Goal: Task Accomplishment & Management: Complete application form

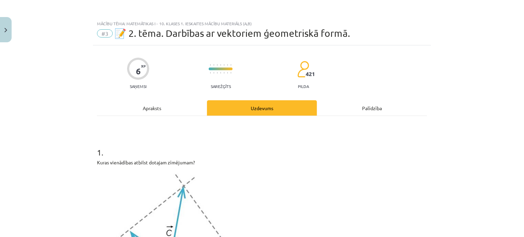
scroll to position [369, 0]
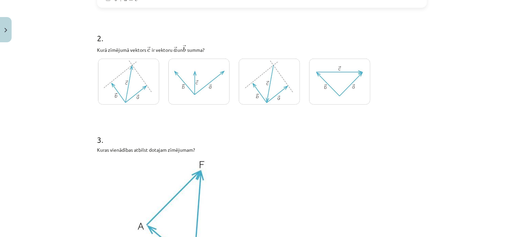
click at [138, 101] on img at bounding box center [128, 82] width 61 height 46
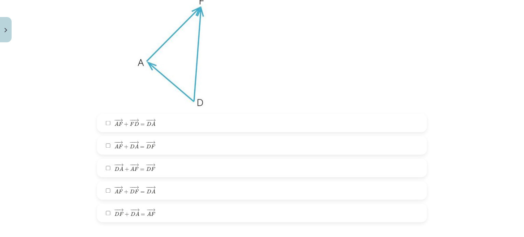
scroll to position [574, 0]
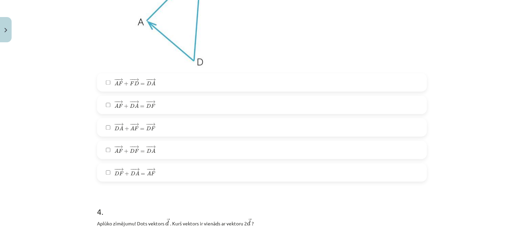
click at [216, 114] on div "− − → A F + − − → D A = − − → D F A F → + D A → = D F →" at bounding box center [262, 105] width 330 height 18
click at [210, 85] on label "− − → A F + − − → F D = − − → D A A F → + F D → = D A →" at bounding box center [262, 82] width 329 height 17
click at [210, 111] on label "− − → A F + − − → D A = − − → D F A F → + D A → = D F →" at bounding box center [262, 105] width 329 height 17
click at [210, 106] on label "− − → A F + − − → D A = − − → D F A F → + D A → = D F →" at bounding box center [262, 105] width 329 height 17
click at [211, 111] on label "− − → A F + − − → D A = − − → D F A F → + D A → = D F →" at bounding box center [262, 105] width 329 height 17
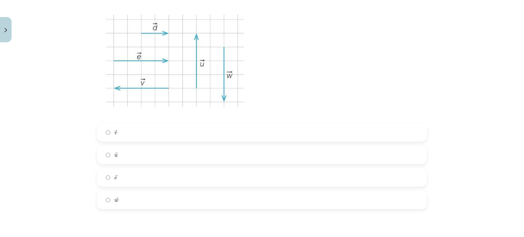
scroll to position [801, 0]
click at [243, 140] on label "→ v v →" at bounding box center [262, 134] width 329 height 17
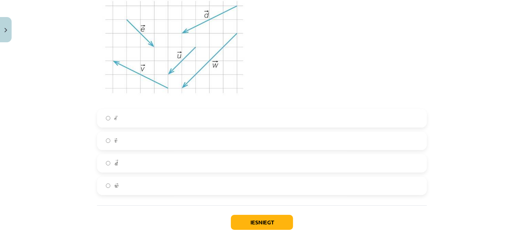
scroll to position [1088, 0]
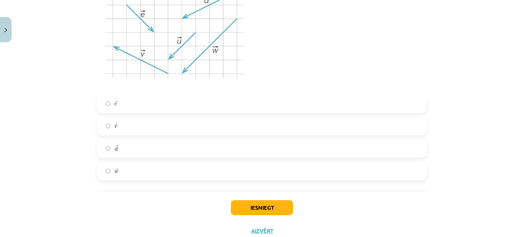
click at [194, 172] on label "→ w w →" at bounding box center [262, 171] width 329 height 17
click at [261, 206] on button "Iesniegt" at bounding box center [262, 208] width 62 height 15
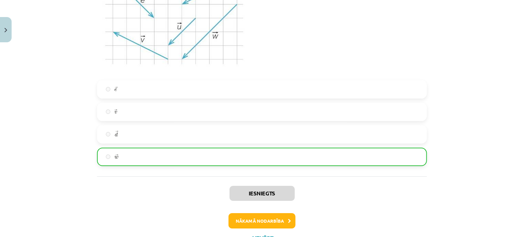
scroll to position [1132, 0]
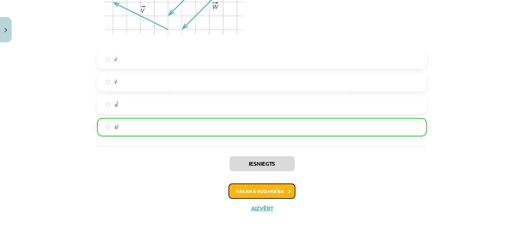
click at [263, 196] on button "Nākamā nodarbība" at bounding box center [262, 192] width 67 height 16
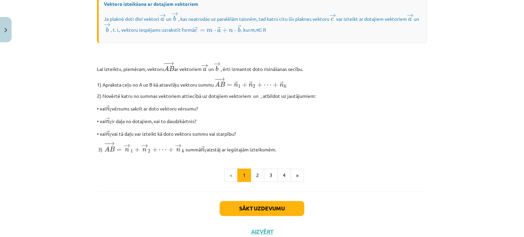
scroll to position [546, 0]
click at [274, 216] on button "Sākt uzdevumu" at bounding box center [262, 208] width 85 height 15
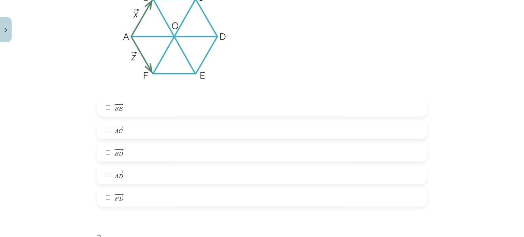
scroll to position [192, 0]
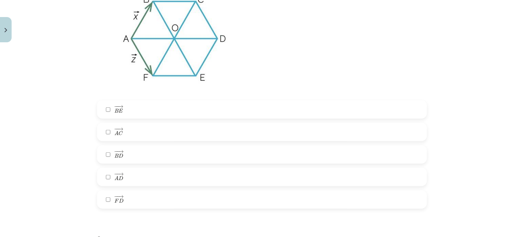
click at [172, 202] on label "− − → F D F D →" at bounding box center [262, 199] width 329 height 17
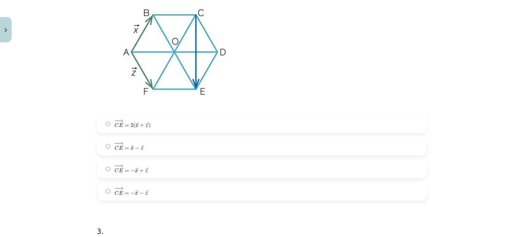
scroll to position [464, 0]
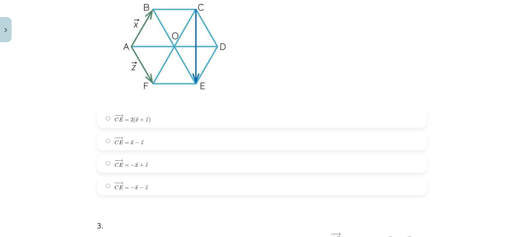
click at [162, 162] on label "− − → C E = − → x + → z C E → = − x → + z →" at bounding box center [262, 163] width 329 height 17
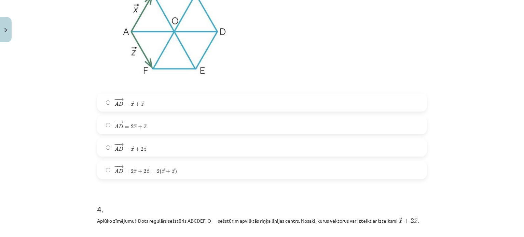
scroll to position [776, 0]
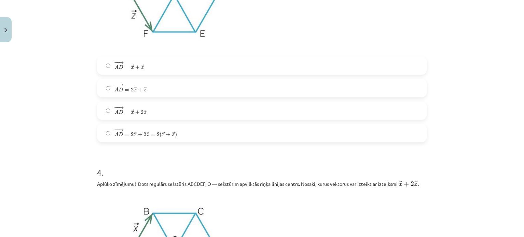
click at [218, 140] on label "− − → A D = 2 → x + 2 → z = 2 ( → x + → z ) A D → = 2 x → + 2 z → = 2 ( x → + z…" at bounding box center [262, 133] width 329 height 17
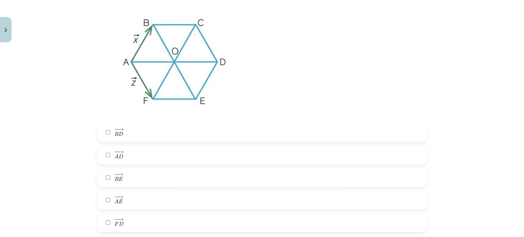
scroll to position [994, 0]
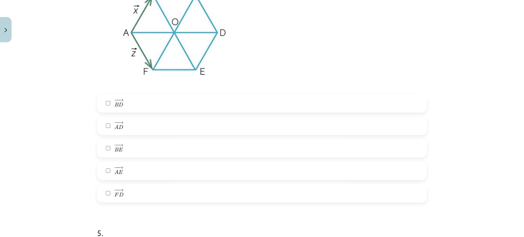
click at [171, 101] on label "− − → B D B D →" at bounding box center [262, 103] width 329 height 17
click at [170, 151] on label "− − → B E B E →" at bounding box center [262, 148] width 329 height 17
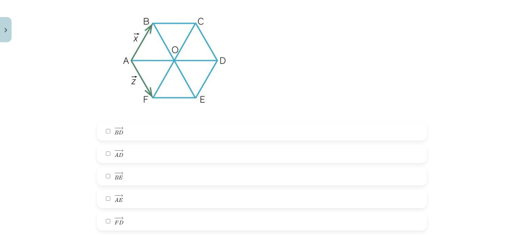
scroll to position [964, 0]
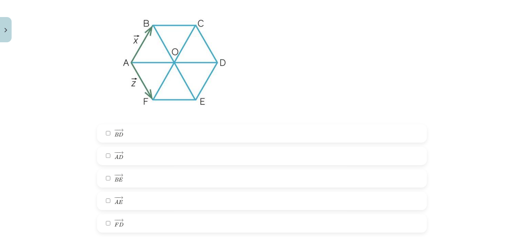
click at [136, 137] on label "− − → B D B D →" at bounding box center [262, 133] width 329 height 17
click at [123, 179] on label "− − → B E B E →" at bounding box center [262, 178] width 329 height 17
click at [126, 195] on label "− − → A E A E →" at bounding box center [262, 201] width 329 height 17
click at [123, 164] on label "− − → A D A D →" at bounding box center [262, 156] width 329 height 17
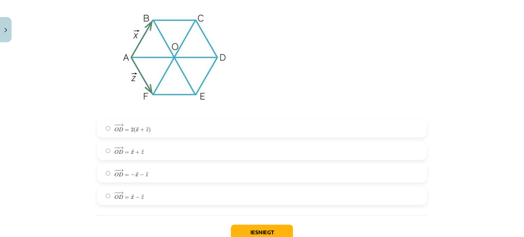
scroll to position [1259, 0]
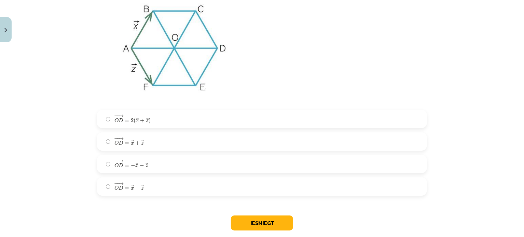
click at [172, 140] on label "− − → O D = → x + → z O D → = x → + z →" at bounding box center [262, 141] width 329 height 17
click at [244, 226] on button "Iesniegt" at bounding box center [262, 223] width 62 height 15
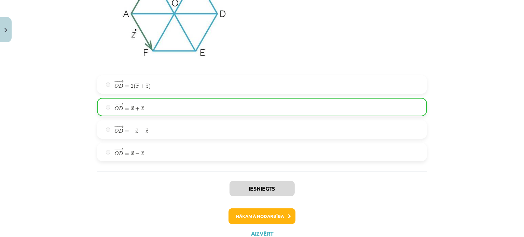
scroll to position [1320, 0]
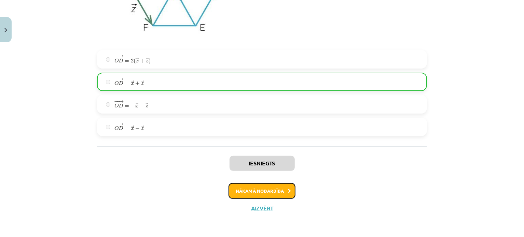
click at [266, 196] on button "Nākamā nodarbība" at bounding box center [262, 192] width 67 height 16
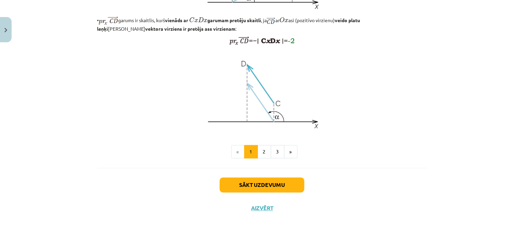
scroll to position [573, 0]
click at [275, 185] on button "Sākt uzdevumu" at bounding box center [262, 185] width 85 height 15
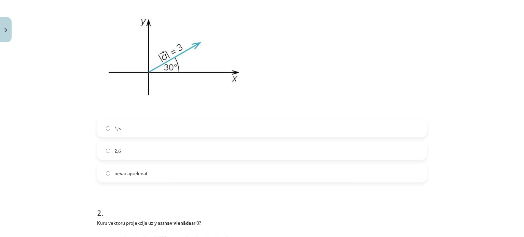
scroll to position [185, 0]
click at [278, 178] on label "nevar aprēķināt" at bounding box center [262, 172] width 329 height 17
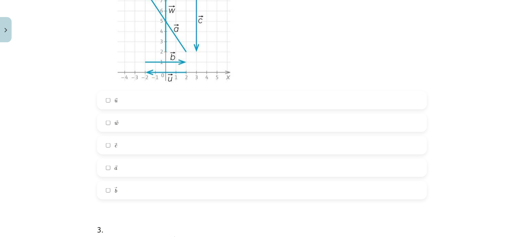
scroll to position [445, 0]
click at [216, 121] on label "→ w w →" at bounding box center [262, 121] width 329 height 17
click at [223, 151] on label "→ c c →" at bounding box center [262, 144] width 329 height 17
click at [231, 145] on label "→ c c →" at bounding box center [262, 144] width 329 height 17
click at [235, 176] on div "→ u u → → w w → → c c → → a a → → b b →" at bounding box center [262, 144] width 330 height 109
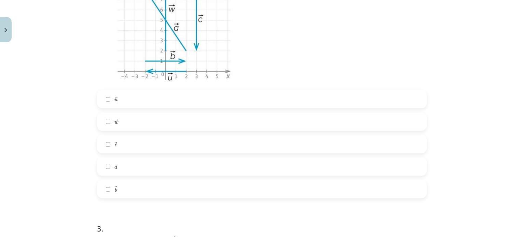
drag, startPoint x: 340, startPoint y: 172, endPoint x: 351, endPoint y: 172, distance: 10.9
click at [340, 172] on label "→ a a →" at bounding box center [262, 167] width 329 height 17
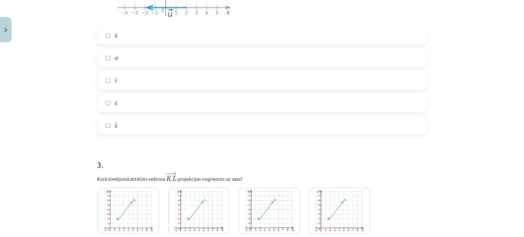
scroll to position [586, 0]
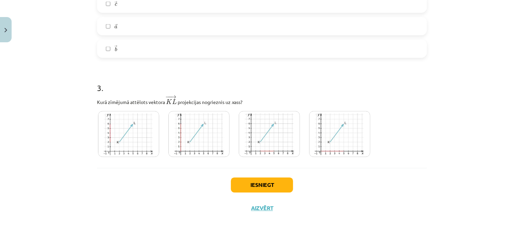
click at [280, 146] on img at bounding box center [269, 134] width 61 height 46
click at [149, 144] on img at bounding box center [128, 134] width 61 height 46
click at [323, 142] on img at bounding box center [339, 134] width 61 height 46
click at [249, 182] on button "Iesniegt" at bounding box center [262, 185] width 62 height 15
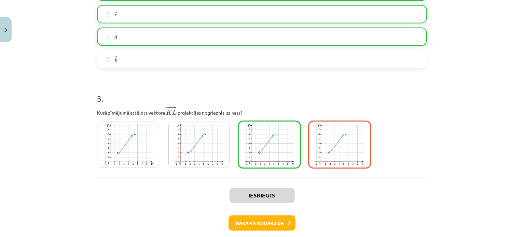
scroll to position [608, 0]
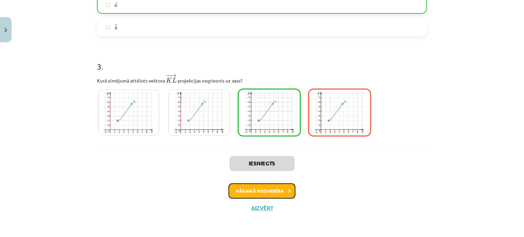
click at [258, 191] on button "Nākamā nodarbība" at bounding box center [262, 192] width 67 height 16
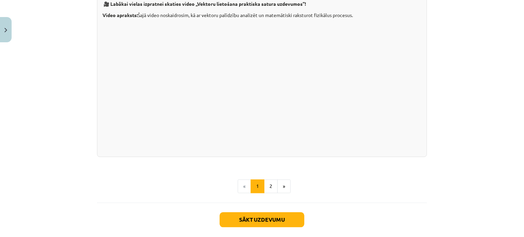
scroll to position [687, 0]
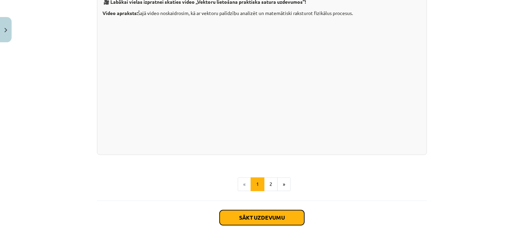
click at [272, 222] on button "Sākt uzdevumu" at bounding box center [262, 217] width 85 height 15
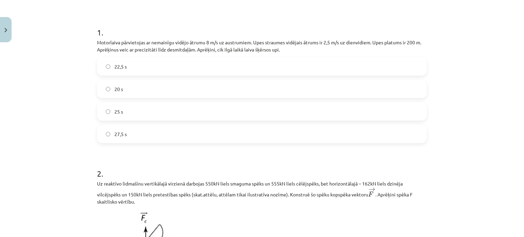
scroll to position [121, 0]
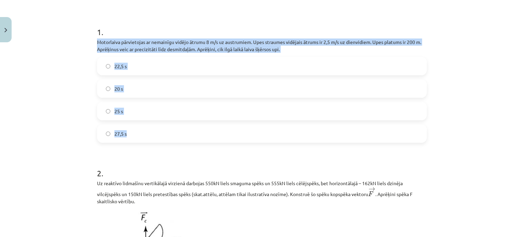
drag, startPoint x: 93, startPoint y: 42, endPoint x: 179, endPoint y: 132, distance: 124.5
click at [179, 132] on div "2 XP Saņemsi Sarežģīts 415 pilda Apraksts Uzdevums Palīdzība 1 . Motorlaiva pār…" at bounding box center [262, 192] width 338 height 534
copy div "Motorlaiva pārvietojas ar nemainīgu vidējo ātrumu 8 m/s uz austrumiem. Upes str…"
click at [473, 116] on div "Mācību tēma: Matemātikas i - 10. klases 1. ieskaites mācību materiāls (a,b) #6 …" at bounding box center [262, 118] width 524 height 237
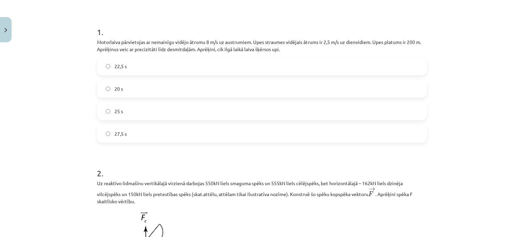
click at [165, 115] on label "25 s" at bounding box center [262, 111] width 329 height 17
click at [460, 132] on div "Mācību tēma: Matemātikas i - 10. klases 1. ieskaites mācību materiāls (a,b) #6 …" at bounding box center [262, 118] width 524 height 237
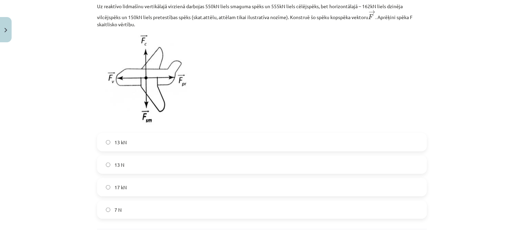
scroll to position [296, 0]
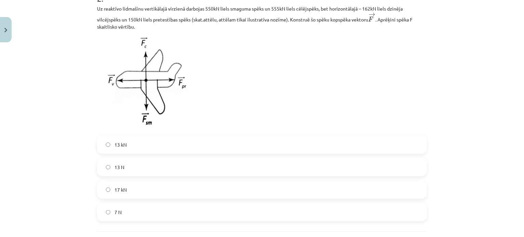
click at [193, 189] on label "17 kN" at bounding box center [262, 189] width 329 height 17
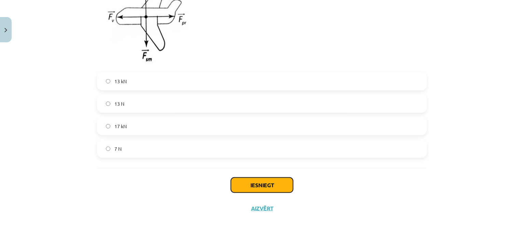
click at [274, 186] on button "Iesniegt" at bounding box center [262, 185] width 62 height 15
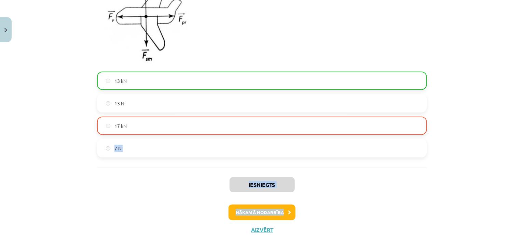
drag, startPoint x: 524, startPoint y: 202, endPoint x: 524, endPoint y: 129, distance: 73.5
click at [524, 129] on div "Mācību tēma: Matemātikas i - 10. klases 1. ieskaites mācību materiāls (a,b) #6 …" at bounding box center [262, 118] width 524 height 237
click at [508, 158] on div "Mācību tēma: Matemātikas i - 10. klases 1. ieskaites mācību materiāls (a,b) #6 …" at bounding box center [262, 118] width 524 height 237
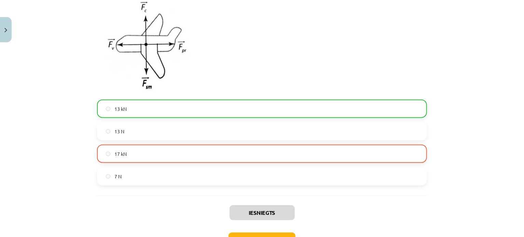
scroll to position [347, 0]
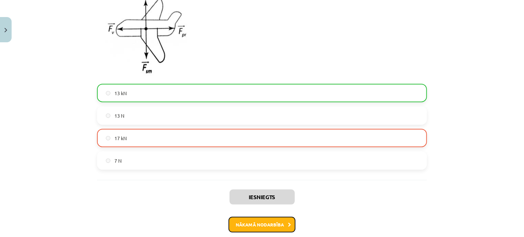
click at [274, 226] on button "Nākamā nodarbība" at bounding box center [262, 225] width 67 height 16
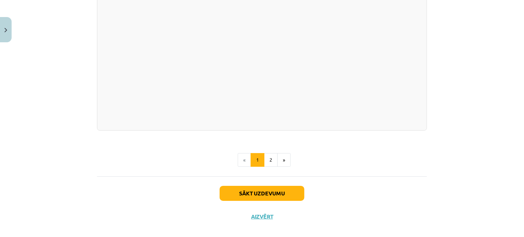
scroll to position [1218, 0]
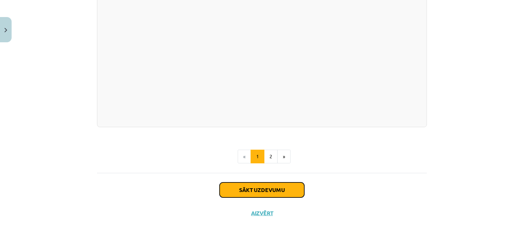
click at [272, 183] on button "Sākt uzdevumu" at bounding box center [262, 190] width 85 height 15
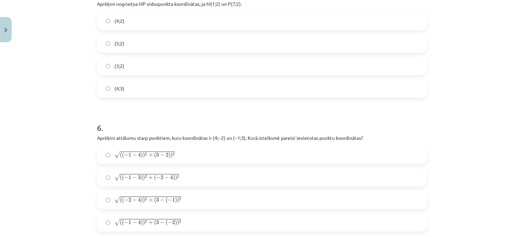
scroll to position [731, 0]
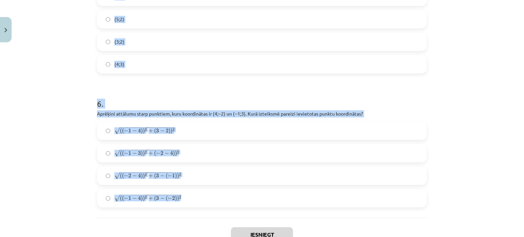
drag, startPoint x: 94, startPoint y: 25, endPoint x: 286, endPoint y: 197, distance: 258.2
copy form "1 . Aprēķini attālumu starp punktiem ﻿S(1;0)﻿ un ﻿T(7;8). 10 12 14 8 2 . Aprēķi…"
drag, startPoint x: 489, startPoint y: 157, endPoint x: 513, endPoint y: 178, distance: 32.2
click at [489, 157] on div "Mācību tēma: Matemātikas i - 10. klases 1. ieskaites mācību materiāls (a,b) #7 …" at bounding box center [262, 118] width 524 height 237
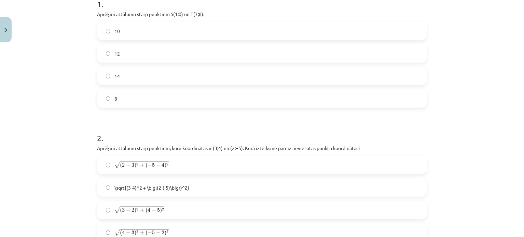
scroll to position [158, 0]
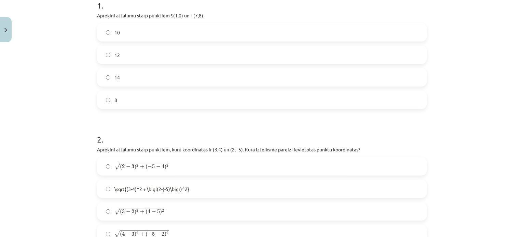
click at [210, 36] on label "10" at bounding box center [262, 32] width 329 height 17
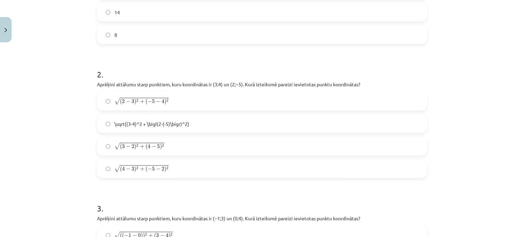
scroll to position [232, 0]
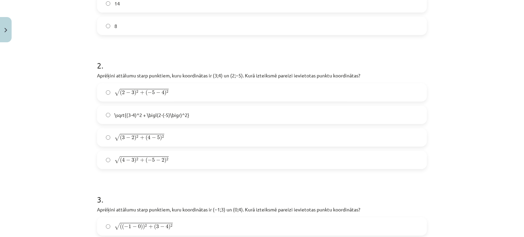
click at [503, 105] on div "Mācību tēma: Matemātikas i - 10. klases 1. ieskaites mācību materiāls (a,b) #7 …" at bounding box center [262, 118] width 524 height 237
click at [140, 137] on span "+" at bounding box center [142, 138] width 4 height 4
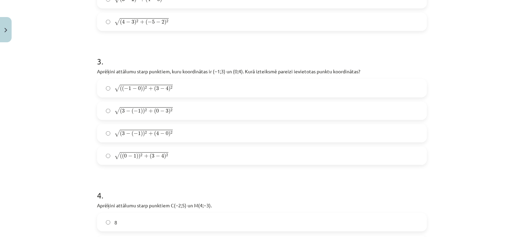
scroll to position [388, 0]
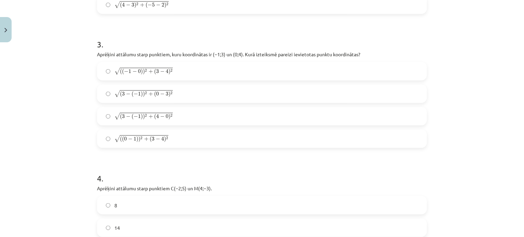
click at [501, 105] on div "Mācību tēma: Matemātikas i - 10. klases 1. ieskaites mācību materiāls (a,b) #7 …" at bounding box center [262, 118] width 524 height 237
click at [162, 66] on label "√ ( ( − 1 − 0 ) ) 2 + ( 3 − 4 ) 2 ( ( − 1 − 0 ) ) 2 + ( 3 − 4 ) 2" at bounding box center [262, 71] width 329 height 17
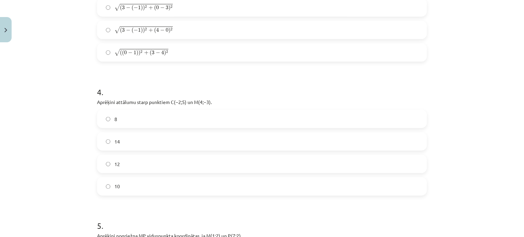
scroll to position [516, 0]
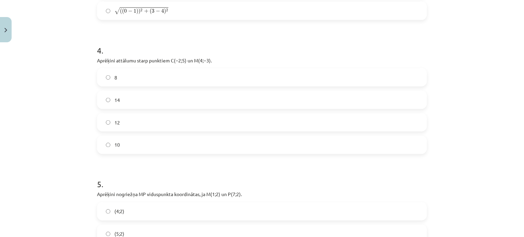
click at [145, 145] on label "10" at bounding box center [262, 145] width 329 height 17
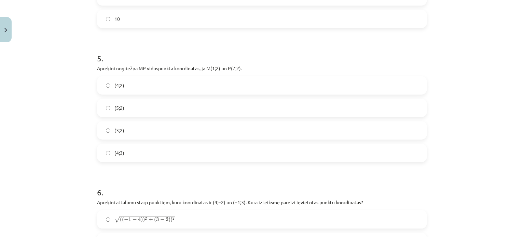
scroll to position [663, 0]
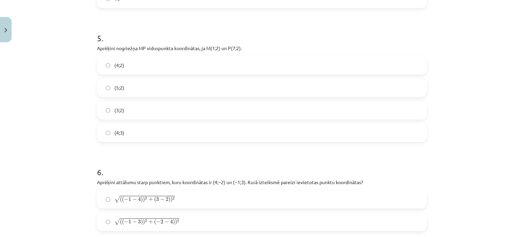
click at [508, 118] on div "Mācību tēma: Matemātikas i - 10. klases 1. ieskaites mācību materiāls (a,b) #7 …" at bounding box center [262, 118] width 524 height 237
click at [161, 134] on label "(4;3)" at bounding box center [262, 132] width 329 height 17
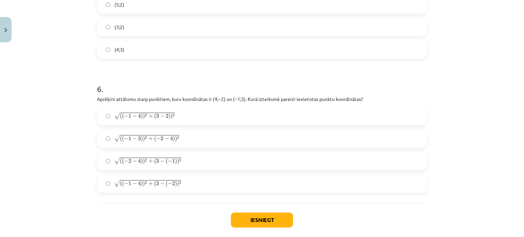
scroll to position [764, 0]
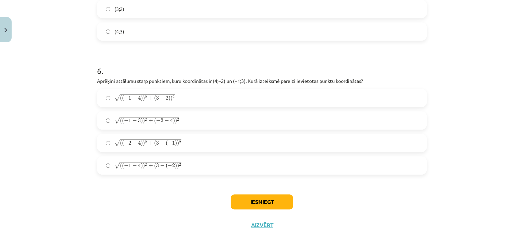
click at [518, 172] on div "Mācību tēma: Matemātikas i - 10. klases 1. ieskaites mācību materiāls (a,b) #7 …" at bounding box center [262, 118] width 524 height 237
click at [166, 172] on label "√ ( ( − 1 − 4 ) ) 2 + ( 3 − ( − 2 ) ) 2 ( ( − 1 − 4 ) ) 2 + ( 3 − ( − 2 ) ) 2" at bounding box center [262, 165] width 329 height 17
click at [513, 156] on div "Mācību tēma: Matemātikas i - 10. klases 1. ieskaites mācību materiāls (a,b) #7 …" at bounding box center [262, 118] width 524 height 237
click at [262, 201] on button "Iesniegt" at bounding box center [262, 202] width 62 height 15
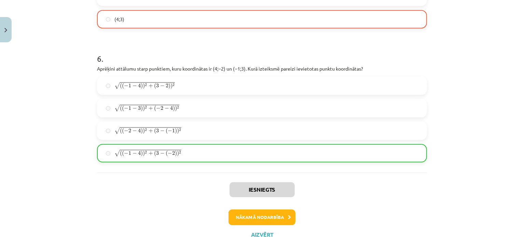
scroll to position [802, 0]
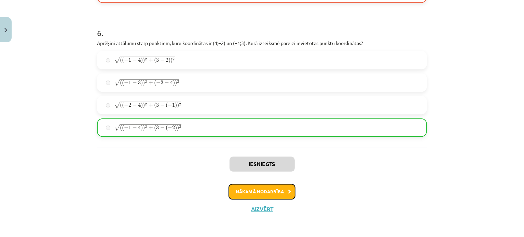
click at [274, 191] on button "Nākamā nodarbība" at bounding box center [262, 192] width 67 height 16
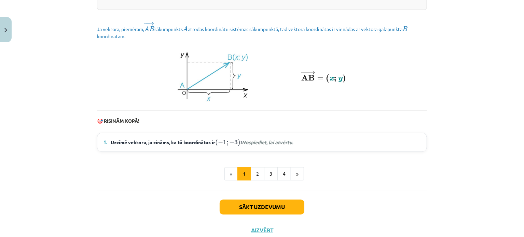
scroll to position [964, 0]
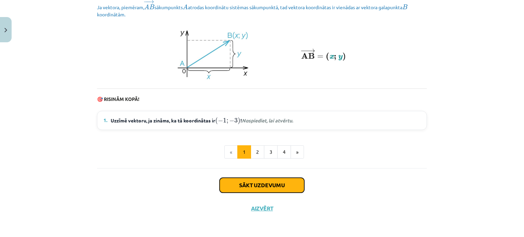
click at [268, 189] on button "Sākt uzdevumu" at bounding box center [262, 185] width 85 height 15
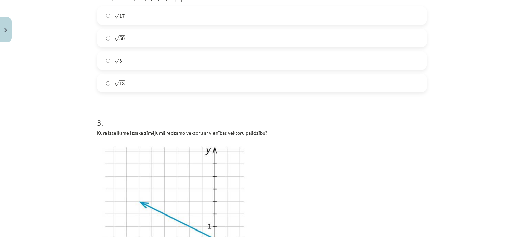
scroll to position [321, 0]
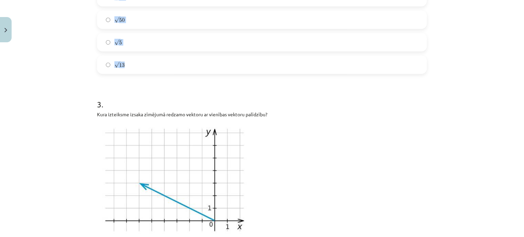
drag, startPoint x: 93, startPoint y: 5, endPoint x: 177, endPoint y: 65, distance: 103.7
copy form "1 . Dots ﻿ → v = ( 4 , 5 ; − 13 ) v → = ( 4 , 5 ; − 13 ) un ﻿ → u = ( − 2 , 5 ;…"
click at [514, 135] on div "Mācību tēma: Matemātikas i - 10. klases 1. ieskaites mācību materiāls (a,b) #8 …" at bounding box center [262, 118] width 524 height 237
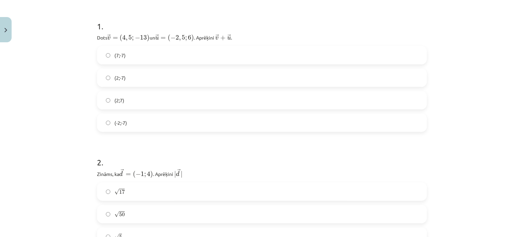
scroll to position [115, 0]
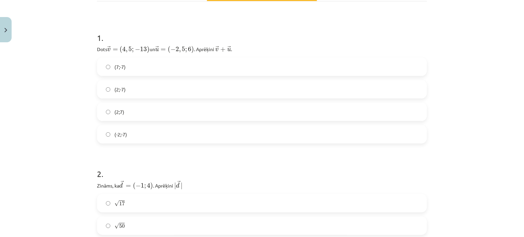
click at [299, 131] on label "(-2;-7)" at bounding box center [262, 134] width 329 height 17
drag, startPoint x: 481, startPoint y: 131, endPoint x: 475, endPoint y: 131, distance: 6.5
click at [481, 131] on div "Mācību tēma: Matemātikas i - 10. klases 1. ieskaites mācību materiāls (a,b) #8 …" at bounding box center [262, 118] width 524 height 237
click at [215, 108] on label "(2;7)" at bounding box center [262, 112] width 329 height 17
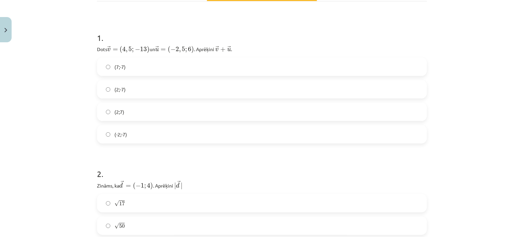
click at [215, 131] on label "(-2;-7)" at bounding box center [262, 134] width 329 height 17
click at [158, 81] on label "(2;-7)" at bounding box center [262, 89] width 329 height 17
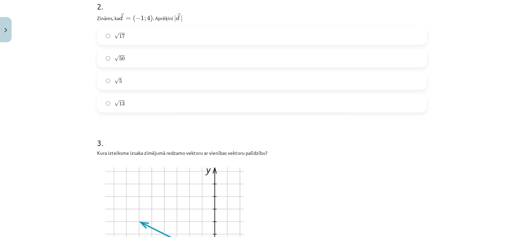
scroll to position [280, 0]
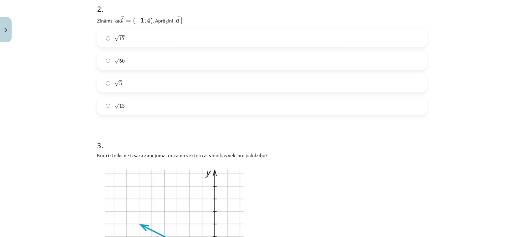
click at [503, 134] on div "Mācību tēma: Matemātikas i - 10. klases 1. ieskaites mācību materiāls (a,b) #8 …" at bounding box center [262, 118] width 524 height 237
click at [160, 36] on label "√ 17 17" at bounding box center [262, 38] width 329 height 17
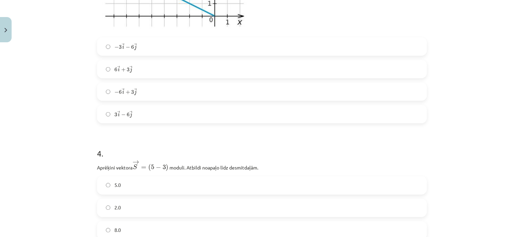
scroll to position [500, 0]
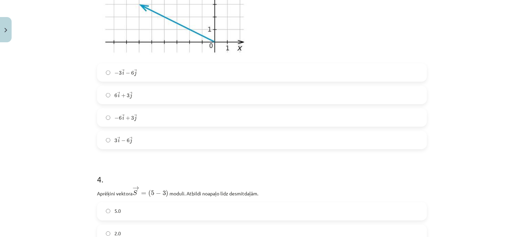
click at [176, 91] on label "6 → i + 3 → j 6 i → + 3 j →" at bounding box center [262, 95] width 329 height 17
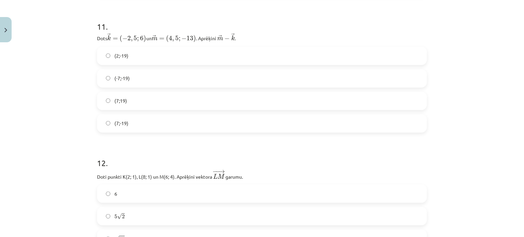
scroll to position [1731, 0]
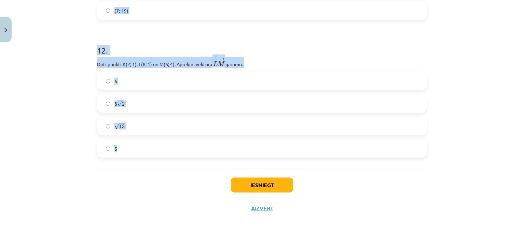
drag, startPoint x: 93, startPoint y: 19, endPoint x: 158, endPoint y: 146, distance: 142.4
copy form "4 . Aprēķini vektora → S = ( 5 − 3 ) S → = ( 5 − 3 ) ﻿﻿ moduli. Atbildi noapaļo…"
click at [494, 107] on div "Mācību tēma: Matemātikas i - 10. klases 1. ieskaites mācību materiāls (a,b) #8 …" at bounding box center [262, 118] width 524 height 237
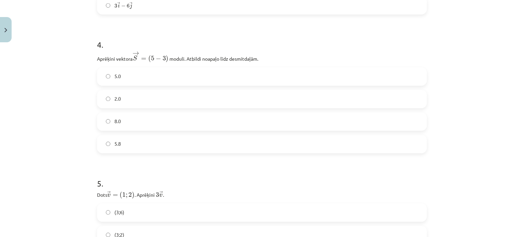
scroll to position [626, 0]
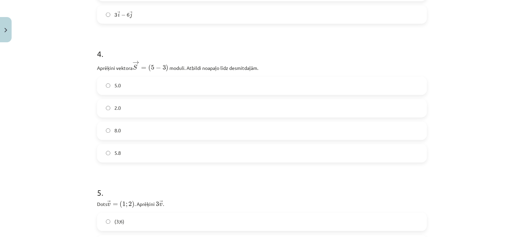
click at [166, 161] on label "5.8" at bounding box center [262, 153] width 329 height 17
click at [491, 162] on div "Mācību tēma: Matemātikas i - 10. klases 1. ieskaites mācību materiāls (a,b) #8 …" at bounding box center [262, 118] width 524 height 237
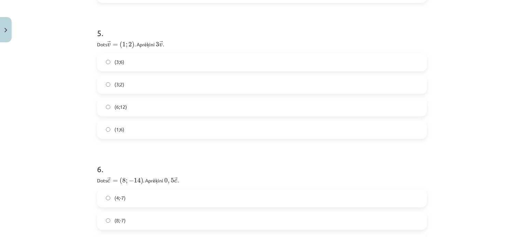
scroll to position [819, 0]
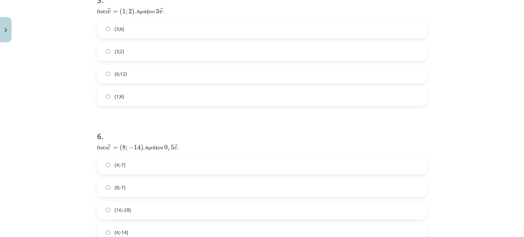
click at [145, 30] on label "(3;6)" at bounding box center [262, 29] width 329 height 17
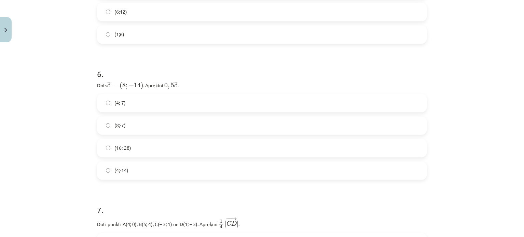
scroll to position [905, 0]
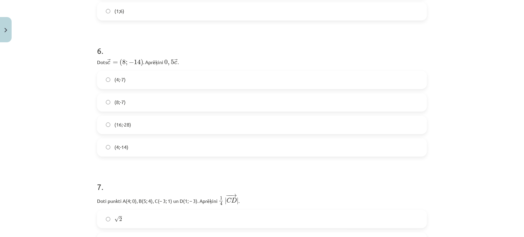
click at [495, 140] on div "Mācību tēma: Matemātikas i - 10. klases 1. ieskaites mācību materiāls (a,b) #8 …" at bounding box center [262, 118] width 524 height 237
click at [164, 77] on label "(4;-7)" at bounding box center [262, 79] width 329 height 17
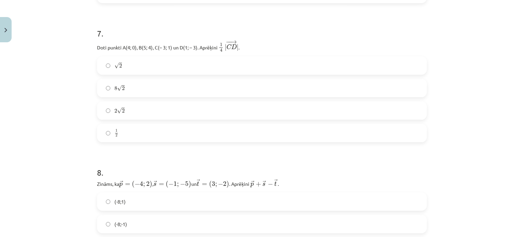
scroll to position [1073, 0]
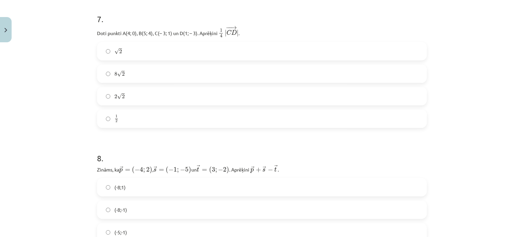
click at [493, 127] on div "Mācību tēma: Matemātikas i - 10. klases 1. ieskaites mācību materiāls (a,b) #8 …" at bounding box center [262, 118] width 524 height 237
click at [508, 143] on div "Mācību tēma: Matemātikas i - 10. klases 1. ieskaites mācību materiāls (a,b) #8 …" at bounding box center [262, 118] width 524 height 237
click at [165, 50] on label "√ 2 2" at bounding box center [262, 51] width 329 height 17
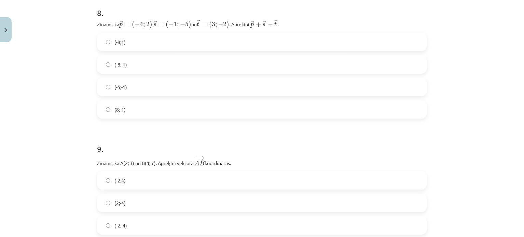
scroll to position [1200, 0]
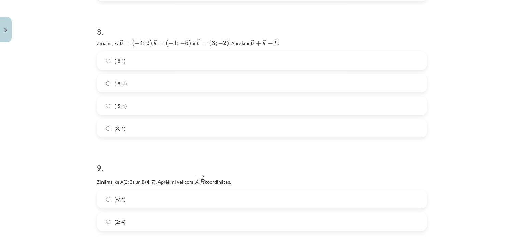
click at [468, 102] on div "Mācību tēma: Matemātikas i - 10. klases 1. ieskaites mācību materiāls (a,b) #8 …" at bounding box center [262, 118] width 524 height 237
click at [128, 75] on label "(-8;-1)" at bounding box center [262, 83] width 329 height 17
click at [157, 60] on label "(-8;1)" at bounding box center [262, 60] width 329 height 17
click at [160, 126] on label "(8;-1)" at bounding box center [262, 128] width 329 height 17
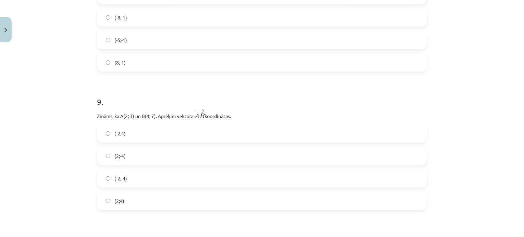
scroll to position [1294, 0]
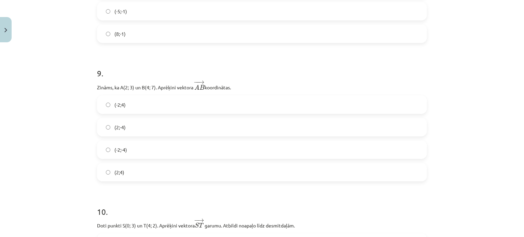
click at [490, 154] on div "Mācību tēma: Matemātikas i - 10. klases 1. ieskaites mācību materiāls (a,b) #8 …" at bounding box center [262, 118] width 524 height 237
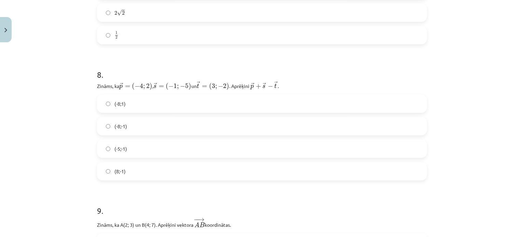
scroll to position [1157, 0]
click at [181, 109] on label "(-8;1)" at bounding box center [262, 103] width 329 height 17
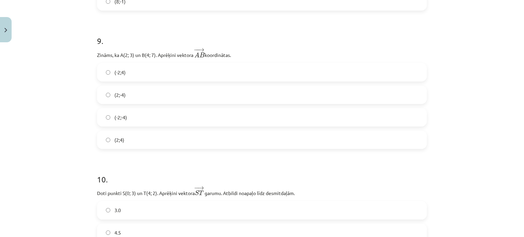
scroll to position [1346, 0]
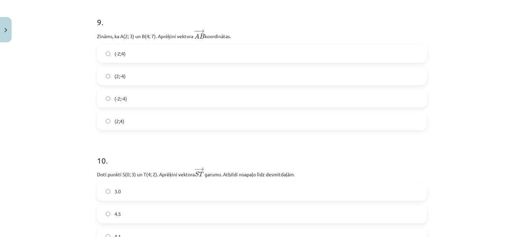
click at [499, 124] on div "Mācību tēma: Matemātikas i - 10. klases 1. ieskaites mācību materiāls (a,b) #8 …" at bounding box center [262, 118] width 524 height 237
click at [138, 125] on label "(2;4)" at bounding box center [262, 121] width 329 height 17
click at [514, 125] on div "Mācību tēma: Matemātikas i - 10. klases 1. ieskaites mācību materiāls (a,b) #8 …" at bounding box center [262, 118] width 524 height 237
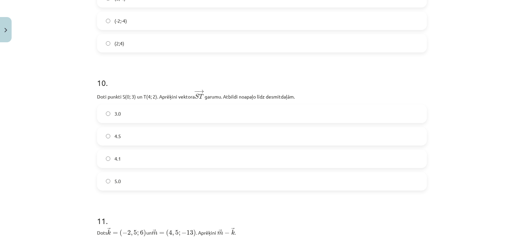
scroll to position [1464, 0]
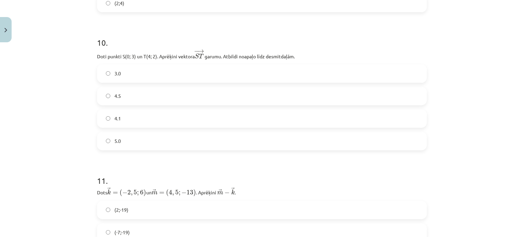
click at [214, 122] on label "4.1" at bounding box center [262, 118] width 329 height 17
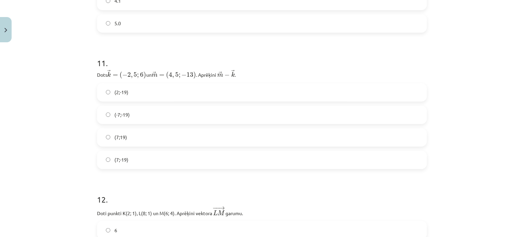
scroll to position [1605, 0]
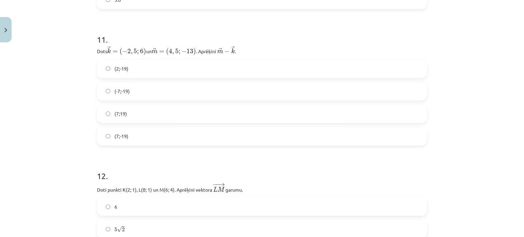
click at [506, 141] on div "Mācību tēma: Matemātikas i - 10. klases 1. ieskaites mācību materiāls (a,b) #8 …" at bounding box center [262, 118] width 524 height 237
click at [154, 119] on label "(7;19)" at bounding box center [262, 114] width 329 height 17
click at [483, 134] on div "Mācību tēma: Matemātikas i - 10. klases 1. ieskaites mācību materiāls (a,b) #8 …" at bounding box center [262, 118] width 524 height 237
click at [259, 144] on label "(7;-19)" at bounding box center [262, 136] width 329 height 17
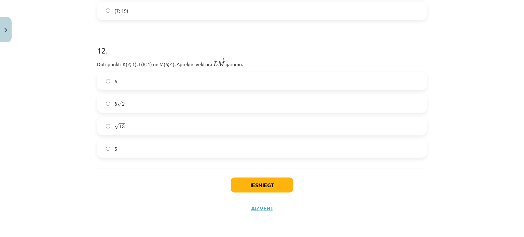
click at [510, 165] on div "Mācību tēma: Matemātikas i - 10. klases 1. ieskaites mācību materiāls (a,b) #8 …" at bounding box center [262, 118] width 524 height 237
click at [160, 128] on label "√ 13 13" at bounding box center [262, 126] width 329 height 17
click at [286, 180] on button "Iesniegt" at bounding box center [262, 185] width 62 height 15
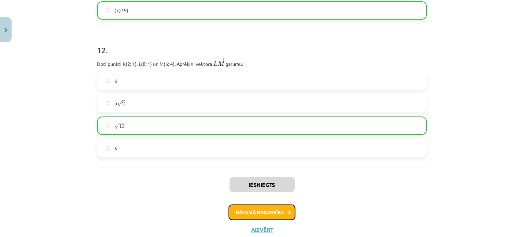
click at [282, 213] on button "Nākamā nodarbība" at bounding box center [262, 213] width 67 height 16
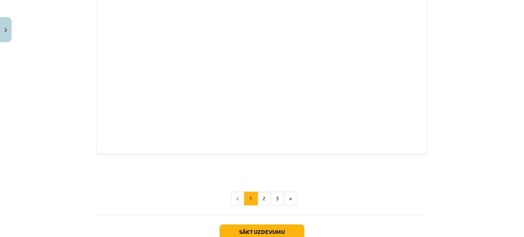
scroll to position [959, 0]
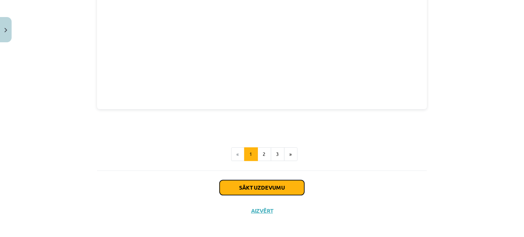
click at [275, 182] on button "Sākt uzdevumu" at bounding box center [262, 187] width 85 height 15
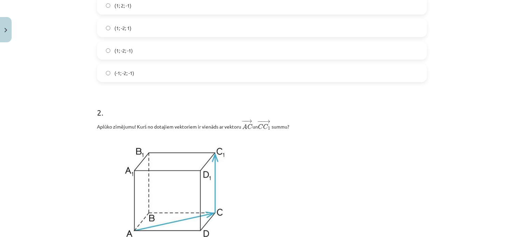
scroll to position [17, 0]
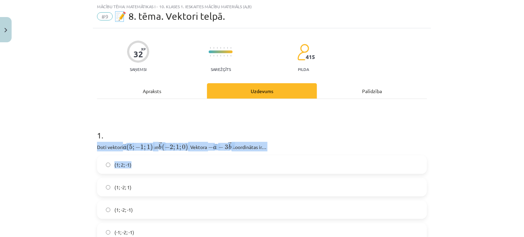
drag, startPoint x: 101, startPoint y: 140, endPoint x: 77, endPoint y: 134, distance: 24.9
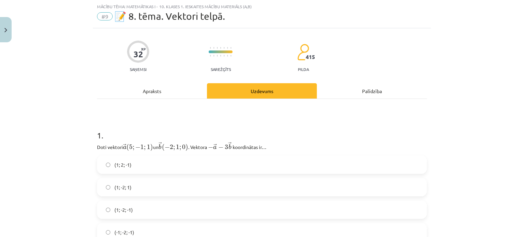
click at [75, 132] on div "Mācību tēma: Matemātikas i - 10. klases 1. ieskaites mācību materiāls (a,b) #9 …" at bounding box center [262, 118] width 524 height 237
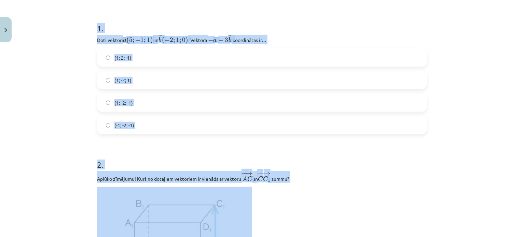
scroll to position [145, 0]
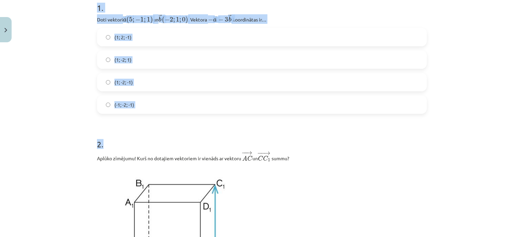
drag, startPoint x: 92, startPoint y: 127, endPoint x: 229, endPoint y: 116, distance: 137.5
click at [82, 15] on div "Mācību tēma: Matemātikas i - 10. klases 1. ieskaites mācību materiāls (a,b) #9 …" at bounding box center [262, 118] width 524 height 237
drag, startPoint x: 92, startPoint y: 3, endPoint x: 165, endPoint y: 111, distance: 130.2
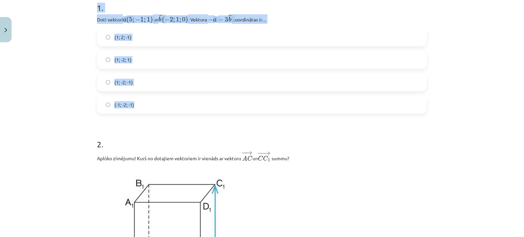
copy div "1 . Doti vektori ﻿ → a ( 5 ; − 1 ; 1 ) a → ( 5 ; − 1 ; 1 ) un ﻿ → b ( − 2 ; 1 ;…"
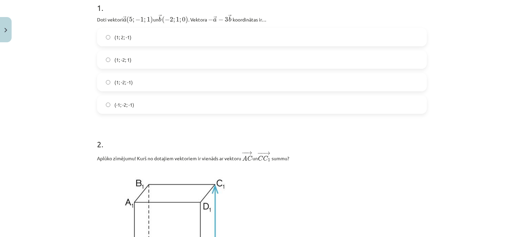
click at [500, 137] on div "Mācību tēma: Matemātikas i - 10. klases 1. ieskaites mācību materiāls (a,b) #9 …" at bounding box center [262, 118] width 524 height 237
click at [492, 124] on div "Mācību tēma: Matemātikas i - 10. klases 1. ieskaites mācību materiāls (a,b) #9 …" at bounding box center [262, 118] width 524 height 237
click at [495, 144] on div "Mācību tēma: Matemātikas i - 10. klases 1. ieskaites mācību materiāls (a,b) #9 …" at bounding box center [262, 118] width 524 height 237
click at [141, 55] on label "(1; -2; 1)" at bounding box center [262, 59] width 329 height 17
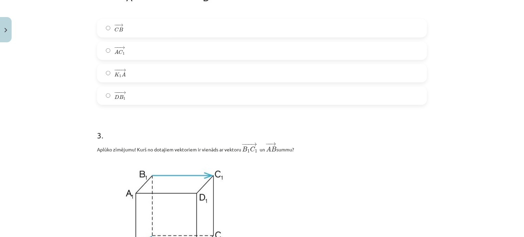
scroll to position [373, 0]
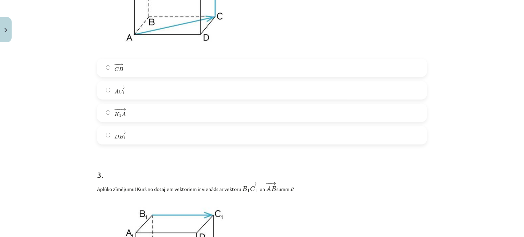
click at [248, 91] on label "− − → A C 1 A C 1 →" at bounding box center [262, 90] width 329 height 17
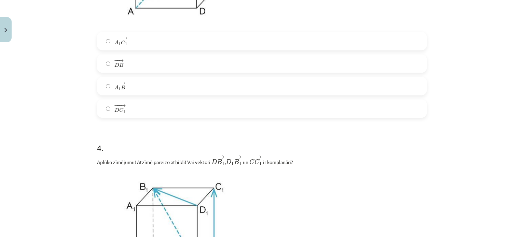
scroll to position [682, 0]
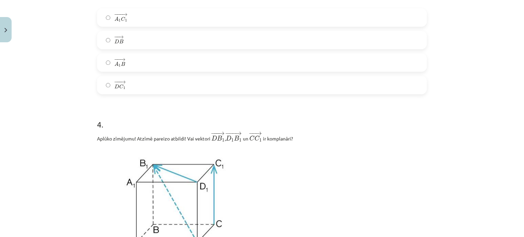
click at [183, 110] on h1 "4 ." at bounding box center [262, 118] width 330 height 21
click at [222, 94] on div "− −− → D C 1 D C 1 →" at bounding box center [262, 85] width 330 height 18
click at [337, 86] on label "− −− → D C 1 D C 1 →" at bounding box center [262, 85] width 329 height 17
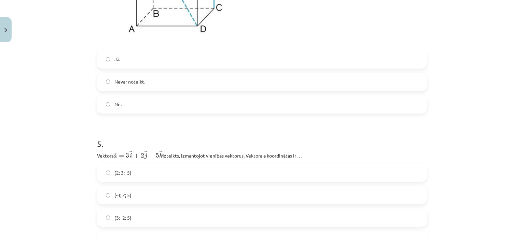
scroll to position [935, 0]
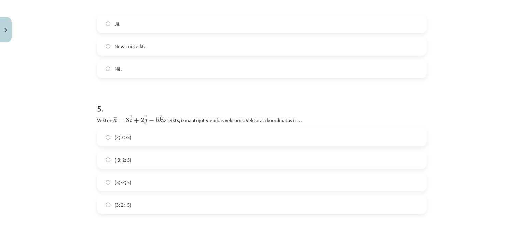
click at [176, 25] on label "Jā." at bounding box center [262, 23] width 329 height 17
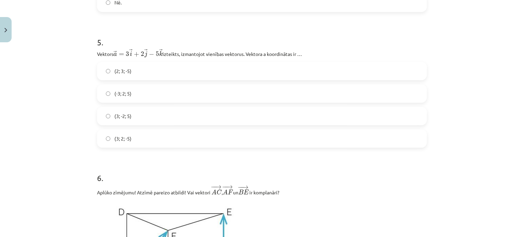
scroll to position [1009, 0]
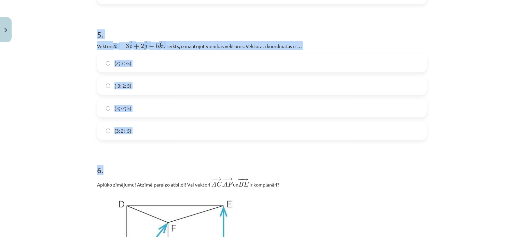
drag, startPoint x: 131, startPoint y: 64, endPoint x: 177, endPoint y: 142, distance: 90.8
click at [62, 65] on div "Mācību tēma: Matemātikas i - 10. klases 1. ieskaites mācību materiāls (a,b) #9 …" at bounding box center [262, 118] width 524 height 237
click at [85, 23] on div "Mācību tēma: Matemātikas i - 10. klases 1. ieskaites mācību materiāls (a,b) #9 …" at bounding box center [262, 118] width 524 height 237
drag, startPoint x: 95, startPoint y: 29, endPoint x: 172, endPoint y: 128, distance: 125.8
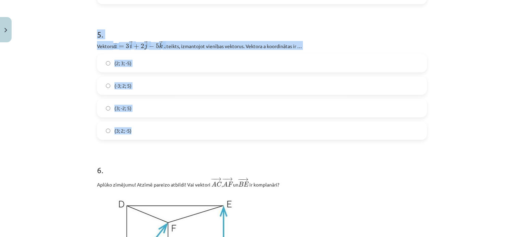
copy div "5 . Vektors ﻿ → a = 3 → i + 2 → j − 5 → k a → = 3 i → + 2 j → − 5 k → izteikts,…"
drag, startPoint x: 501, startPoint y: 88, endPoint x: 486, endPoint y: 86, distance: 14.8
click at [501, 88] on div "Mācību tēma: Matemātikas i - 10. klases 1. ieskaites mācību materiāls (a,b) #9 …" at bounding box center [262, 118] width 524 height 237
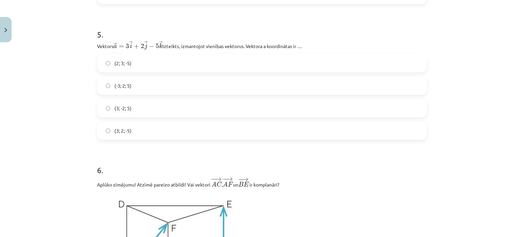
click at [160, 106] on label "(3; -2; 5)" at bounding box center [262, 108] width 329 height 17
click at [491, 144] on div "Mācību tēma: Matemātikas i - 10. klases 1. ieskaites mācību materiāls (a,b) #9 …" at bounding box center [262, 118] width 524 height 237
click at [143, 137] on label "(3; 2; -5)" at bounding box center [262, 130] width 329 height 17
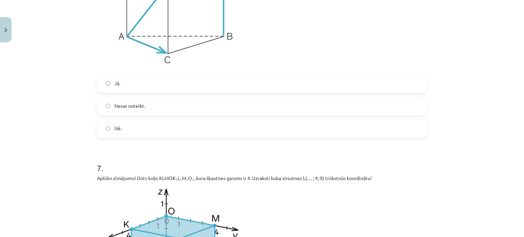
scroll to position [1307, 0]
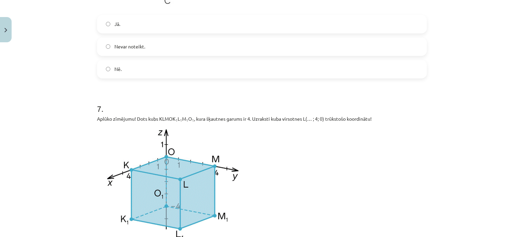
click at [228, 78] on label "Nē." at bounding box center [262, 69] width 329 height 17
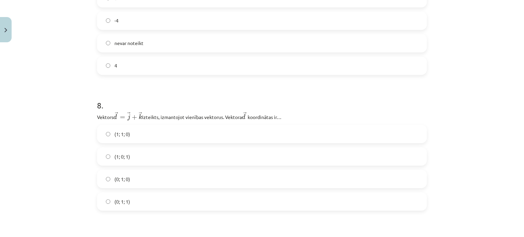
scroll to position [1509, 0]
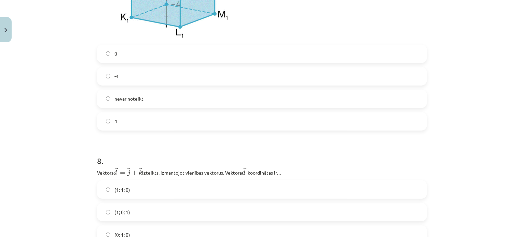
click at [216, 86] on div "-4" at bounding box center [262, 76] width 330 height 18
click at [218, 83] on label "-4" at bounding box center [262, 76] width 329 height 17
click at [166, 62] on label "0" at bounding box center [262, 53] width 329 height 17
click at [283, 138] on form "1 . Doti vektori ﻿ → a ( 5 ; − 1 ; 1 ) a → ( 5 ; − 1 ; 1 ) un ﻿ → b ( − 2 ; 1 ;…" at bounding box center [262, 169] width 330 height 3085
click at [284, 128] on label "4" at bounding box center [262, 121] width 329 height 17
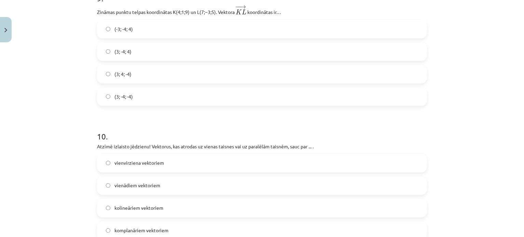
scroll to position [1929, 0]
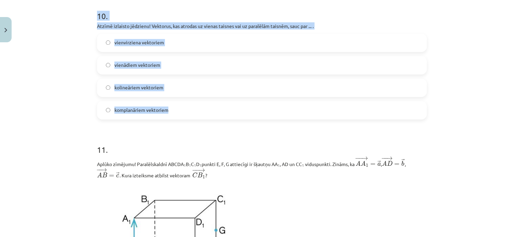
drag, startPoint x: 90, startPoint y: 98, endPoint x: 226, endPoint y: 109, distance: 136.4
copy form "8 . Vektors ﻿﻿ → d = → j + → k d → = j → + k → izteikts, izmantojot vienības ve…"
drag, startPoint x: 482, startPoint y: 124, endPoint x: 524, endPoint y: 140, distance: 44.9
click at [482, 124] on div "Mācību tēma: Matemātikas i - 10. klases 1. ieskaites mācību materiāls (a,b) #9 …" at bounding box center [262, 118] width 524 height 237
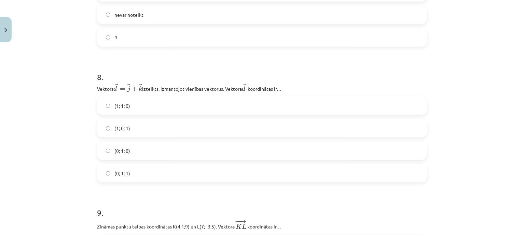
scroll to position [1629, 0]
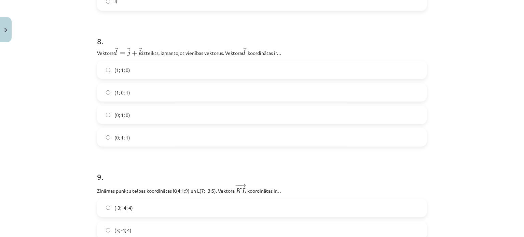
click at [191, 144] on label "(0; 1; 1)" at bounding box center [262, 137] width 329 height 17
click at [508, 117] on div "Mācību tēma: Matemātikas i - 10. klases 1. ieskaites mācību materiāls (a,b) #9 …" at bounding box center [262, 118] width 524 height 237
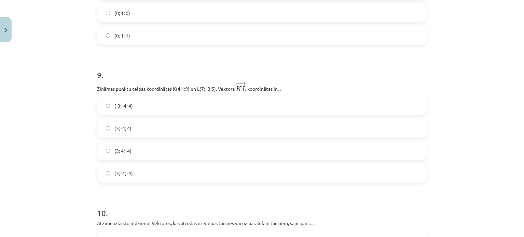
scroll to position [1743, 0]
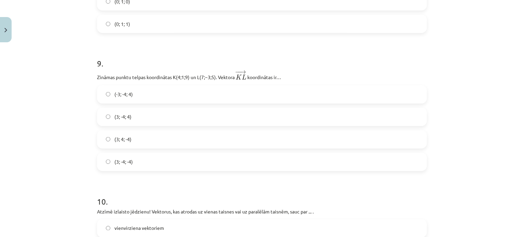
click at [148, 97] on label "(-3; -4; 4)" at bounding box center [262, 94] width 329 height 17
click at [62, 89] on div "Mācību tēma: Matemātikas i - 10. klases 1. ieskaites mācību materiāls (a,b) #9 …" at bounding box center [262, 118] width 524 height 237
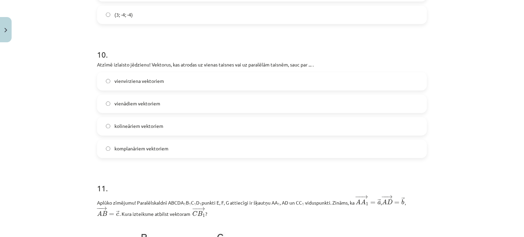
scroll to position [1902, 0]
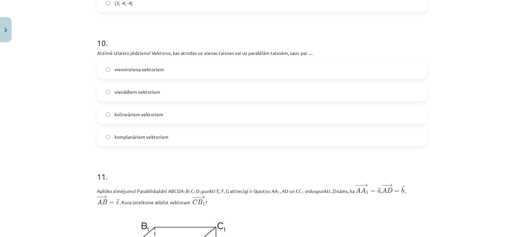
click at [494, 96] on div "Mācību tēma: Matemātikas i - 10. klases 1. ieskaites mācību materiāls (a,b) #9 …" at bounding box center [262, 118] width 524 height 237
click at [169, 120] on label "kolineāriem vektoriem" at bounding box center [262, 115] width 329 height 17
click at [466, 151] on div "Mācību tēma: Matemātikas i - 10. klases 1. ieskaites mācību materiāls (a,b) #9 …" at bounding box center [262, 118] width 524 height 237
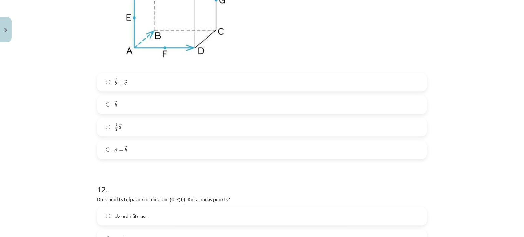
scroll to position [2203, 0]
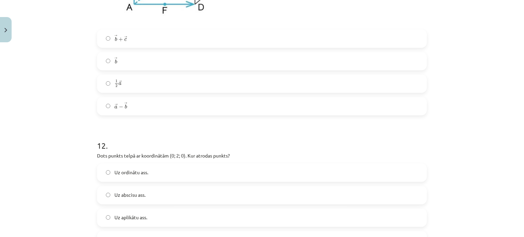
click at [244, 92] on label "1 2 → a 1 2 a →" at bounding box center [262, 83] width 329 height 17
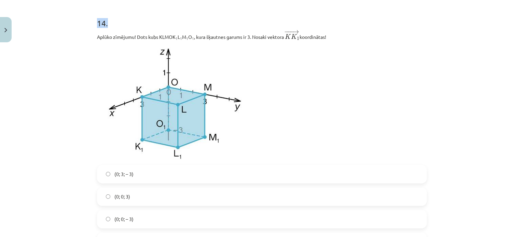
scroll to position [2556, 0]
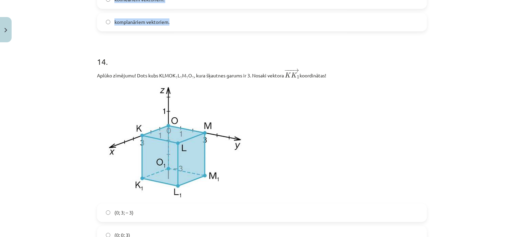
drag, startPoint x: 92, startPoint y: 147, endPoint x: 219, endPoint y: 29, distance: 173.3
click at [219, 29] on div "Mācību tēma: Matemātikas i - 10. klases 1. ieskaites mācību materiāls (a,b) #9 …" at bounding box center [262, 118] width 524 height 237
copy form "12 . Dots punkts telpā ar koordinātām (0; 2; 0). Kur atrodas punkts? Uz ordināt…"
drag, startPoint x: 466, startPoint y: 149, endPoint x: 475, endPoint y: 156, distance: 10.9
click at [466, 149] on div "Mācību tēma: Matemātikas i - 10. klases 1. ieskaites mācību materiāls (a,b) #9 …" at bounding box center [262, 118] width 524 height 237
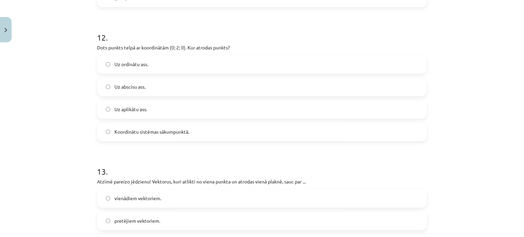
scroll to position [2256, 0]
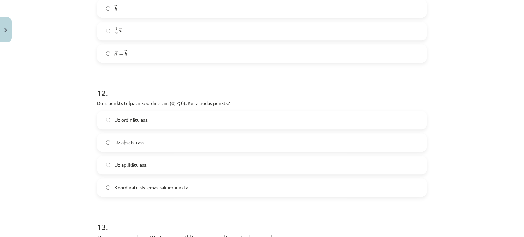
click at [178, 127] on label "Uz ordinātu ass." at bounding box center [262, 120] width 329 height 17
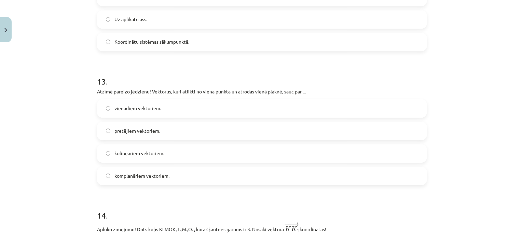
scroll to position [2410, 0]
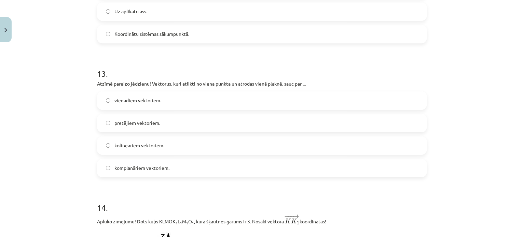
click at [472, 137] on div "Mācību tēma: Matemātikas i - 10. klases 1. ieskaites mācību materiāls (a,b) #9 …" at bounding box center [262, 118] width 524 height 237
click at [155, 168] on label "komplanāriem vektoriem." at bounding box center [262, 168] width 329 height 17
click at [496, 148] on div "Mācību tēma: Matemātikas i - 10. klases 1. ieskaites mācību materiāls (a,b) #9 …" at bounding box center [262, 118] width 524 height 237
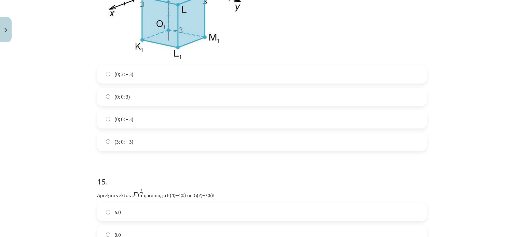
scroll to position [2703, 0]
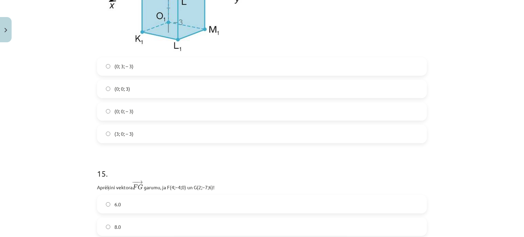
click at [204, 93] on label "(0; 0; 3)" at bounding box center [262, 89] width 329 height 17
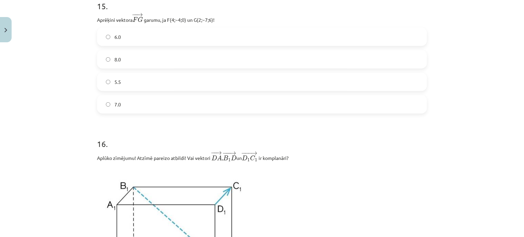
scroll to position [2875, 0]
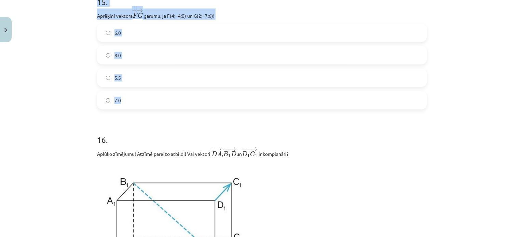
drag, startPoint x: 113, startPoint y: 20, endPoint x: 163, endPoint y: 112, distance: 104.0
copy div "15 . Aprēķini vektora − − → F G F G → ﻿ garumu, ja ﻿F(4;−4;0)﻿ un ﻿G(2;−7;6)﻿! …"
click at [492, 84] on div "Mācību tēma: Matemātikas i - 10. klases 1. ieskaites mācību materiāls (a,b) #9 …" at bounding box center [262, 118] width 524 height 237
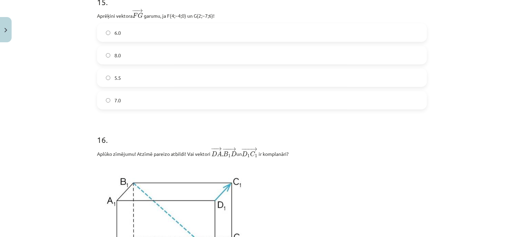
click at [181, 110] on div "7.0" at bounding box center [262, 100] width 330 height 18
drag, startPoint x: 407, startPoint y: 130, endPoint x: 370, endPoint y: 114, distance: 40.1
click at [370, 109] on label "7.0" at bounding box center [262, 100] width 329 height 17
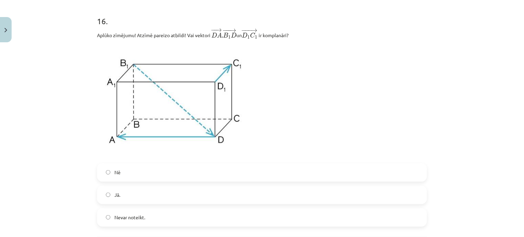
scroll to position [3068, 0]
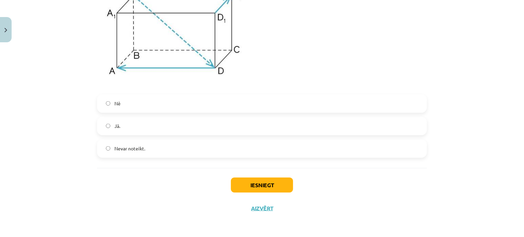
click at [210, 122] on label "Jā." at bounding box center [262, 126] width 329 height 17
click at [257, 188] on button "Iesniegt" at bounding box center [262, 185] width 62 height 15
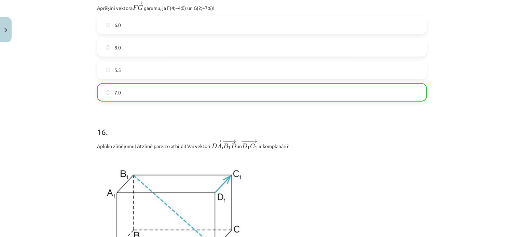
scroll to position [3089, 0]
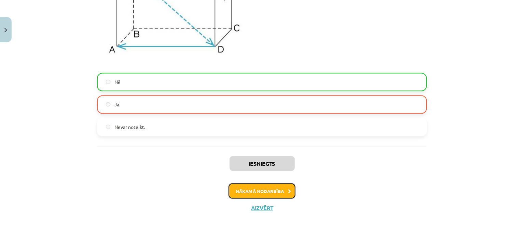
click at [267, 189] on button "Nākamā nodarbība" at bounding box center [262, 192] width 67 height 16
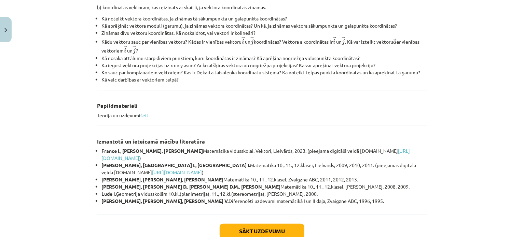
scroll to position [306, 0]
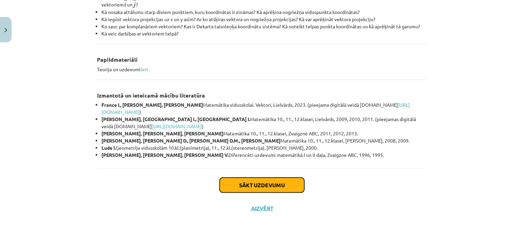
click at [247, 180] on button "Sākt uzdevumu" at bounding box center [262, 185] width 85 height 15
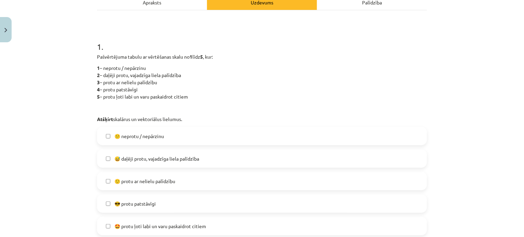
scroll to position [119, 0]
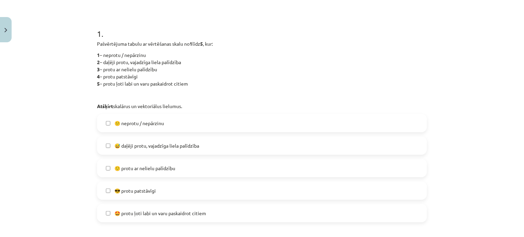
click at [207, 123] on label "😕 neprotu / nepārzinu" at bounding box center [262, 123] width 329 height 17
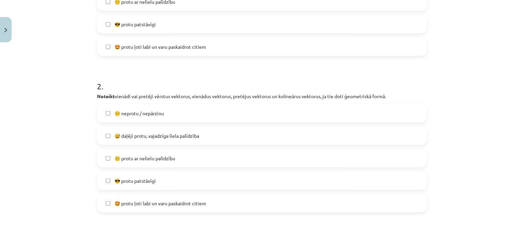
scroll to position [289, 0]
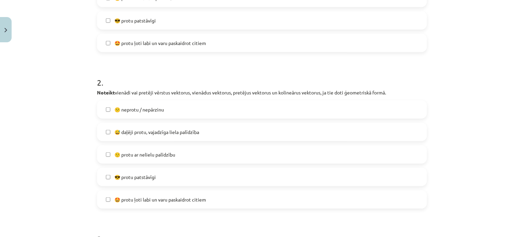
click at [251, 115] on label "😕 neprotu / nepārzinu" at bounding box center [262, 109] width 329 height 17
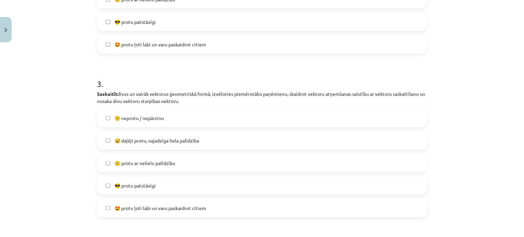
scroll to position [491, 0]
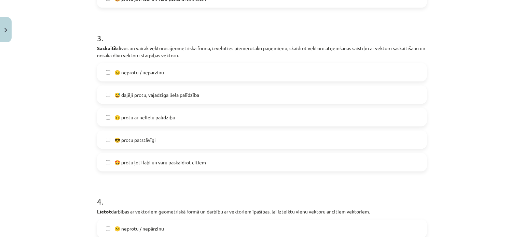
click at [200, 60] on div "3 . Saskaitīt divus un vairāk vektorus ģeometriskā formā, izvēloties piemērotāk…" at bounding box center [262, 97] width 330 height 150
click at [203, 68] on label "😕 neprotu / nepārzinu" at bounding box center [262, 72] width 329 height 17
click at [240, 90] on label "😅 daļēji protu, vajadzīga liela palīdzība" at bounding box center [262, 94] width 329 height 17
click at [234, 74] on label "😕 neprotu / nepārzinu" at bounding box center [262, 72] width 329 height 17
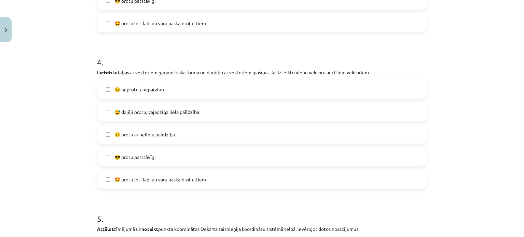
scroll to position [637, 0]
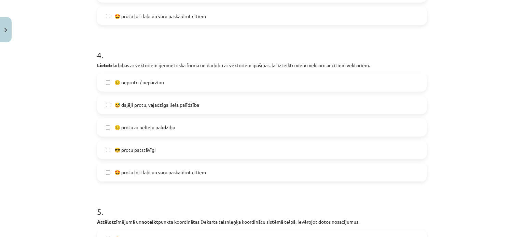
click at [246, 87] on label "😕 neprotu / nepārzinu" at bounding box center [262, 82] width 329 height 17
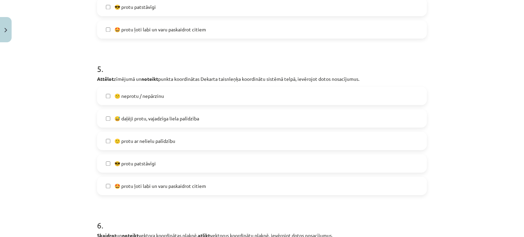
scroll to position [783, 0]
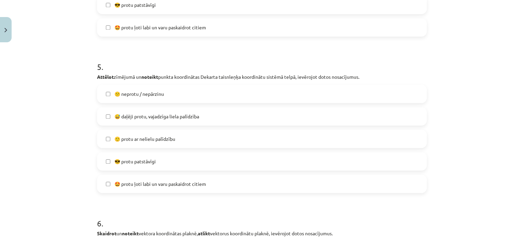
click at [217, 91] on label "😕 neprotu / nepārzinu" at bounding box center [262, 93] width 329 height 17
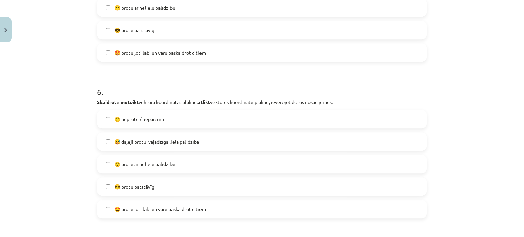
scroll to position [954, 0]
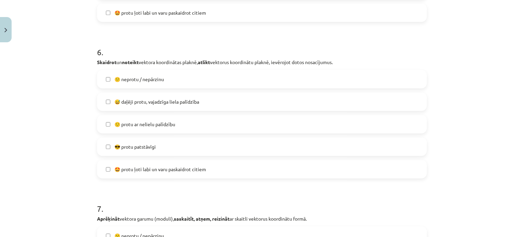
click at [195, 88] on div "😕 neprotu / nepārzinu  😅 daļēji protu, vajadzīga liela palīdzība  🙂 protu ar ne…" at bounding box center [262, 124] width 330 height 109
click at [216, 85] on label "😕 neprotu / nepārzinu" at bounding box center [262, 79] width 329 height 17
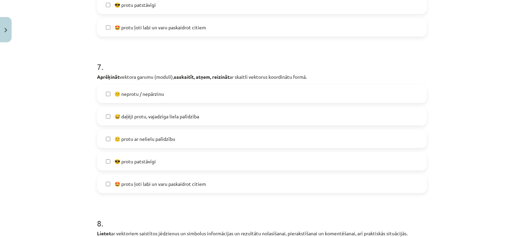
scroll to position [1100, 0]
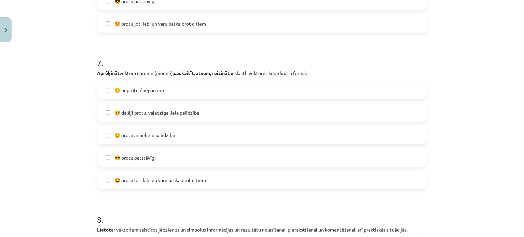
click at [261, 96] on label "😕 neprotu / nepārzinu" at bounding box center [262, 90] width 329 height 17
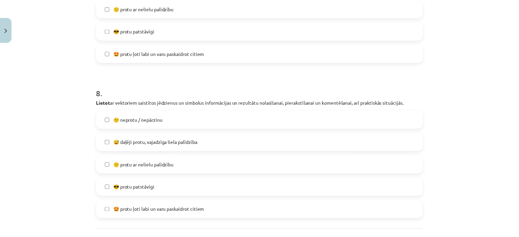
scroll to position [1270, 0]
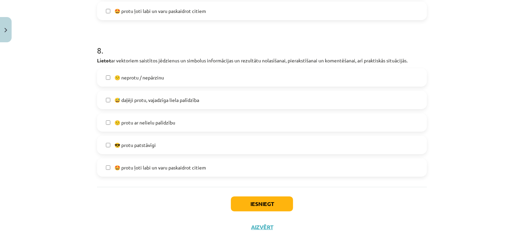
click at [224, 84] on label "😕 neprotu / nepārzinu" at bounding box center [262, 77] width 329 height 17
click at [262, 203] on button "Iesniegt" at bounding box center [262, 204] width 62 height 15
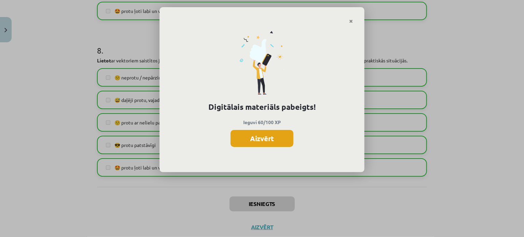
click at [257, 139] on button "Aizvērt" at bounding box center [262, 138] width 63 height 17
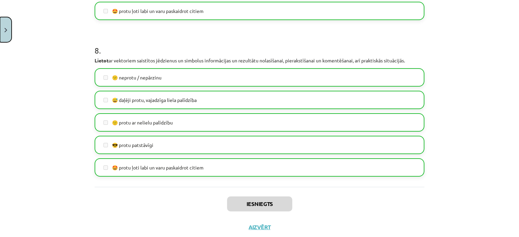
click at [11, 31] on button "Close" at bounding box center [6, 29] width 12 height 25
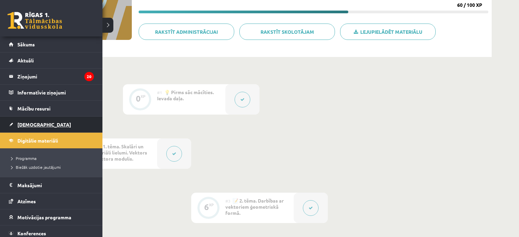
click at [47, 127] on link "[DEMOGRAPHIC_DATA]" at bounding box center [51, 125] width 85 height 16
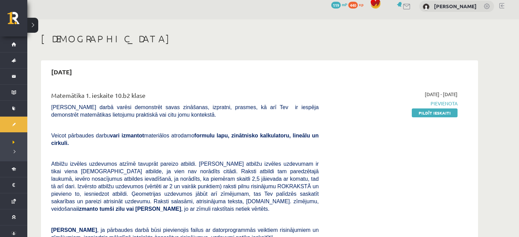
scroll to position [62, 0]
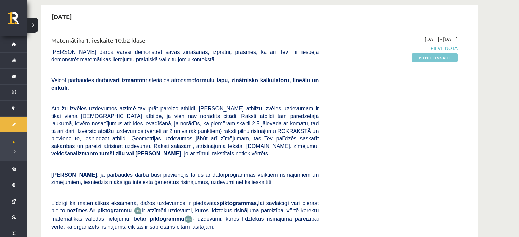
click at [439, 53] on link "Pildīt ieskaiti" at bounding box center [435, 57] width 46 height 9
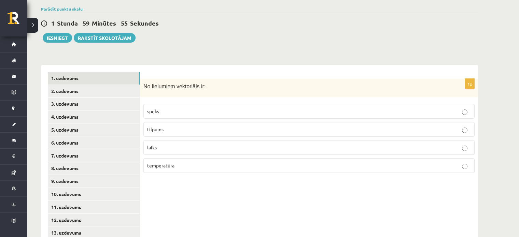
scroll to position [239, 0]
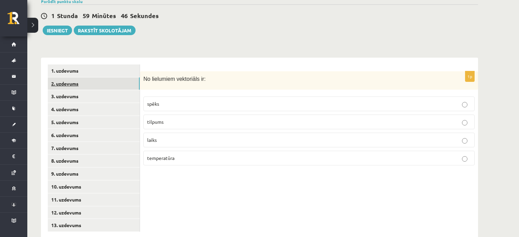
click at [107, 78] on link "2. uzdevums" at bounding box center [94, 84] width 92 height 13
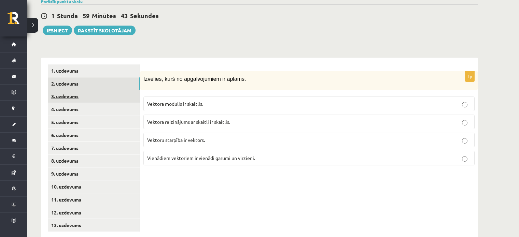
click at [110, 90] on link "3. uzdevums" at bounding box center [94, 96] width 92 height 13
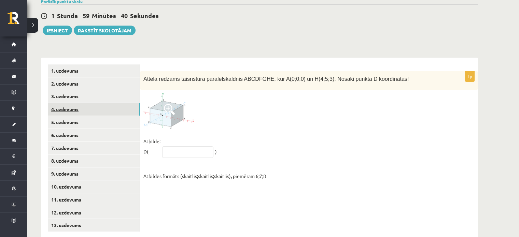
click at [112, 103] on link "4. uzdevums" at bounding box center [94, 109] width 92 height 13
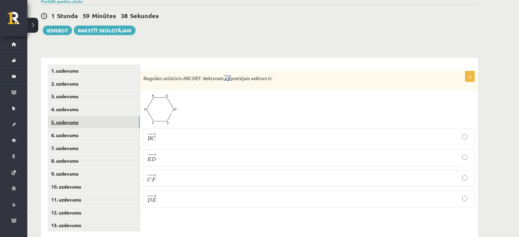
click at [113, 116] on link "5. uzdevums" at bounding box center [94, 122] width 92 height 13
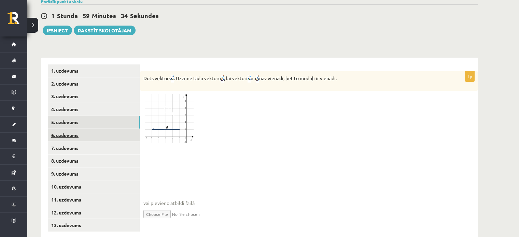
click at [106, 129] on link "6. uzdevums" at bounding box center [94, 135] width 92 height 13
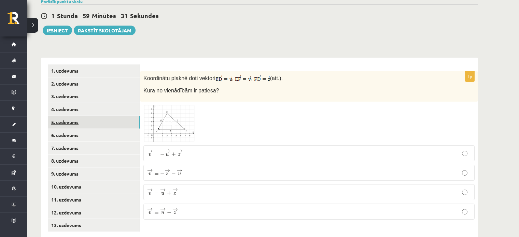
click at [105, 116] on link "5. uzdevums" at bounding box center [94, 122] width 92 height 13
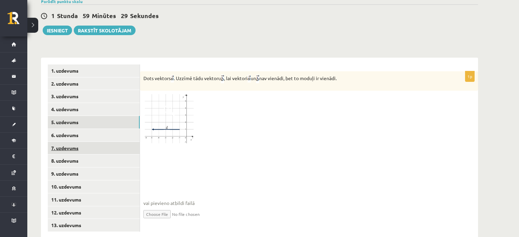
click at [73, 142] on link "7. uzdevums" at bounding box center [94, 148] width 92 height 13
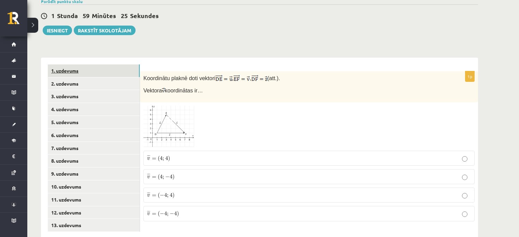
click at [99, 65] on link "1. uzdevums" at bounding box center [94, 71] width 92 height 13
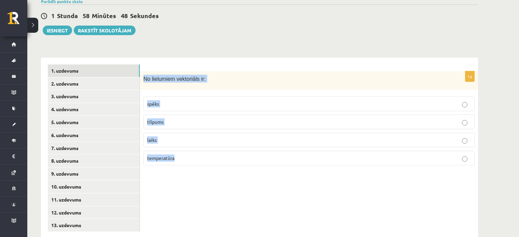
drag, startPoint x: 143, startPoint y: 62, endPoint x: 201, endPoint y: 147, distance: 103.0
click at [201, 147] on div "1p No lielumiem vektoriāls ir: spēks tilpums laiks temperatūra" at bounding box center [309, 121] width 338 height 100
copy div "No lielumiem vektoriāls ir: spēks tilpums laiks temperatūra"
click at [236, 189] on div "1p No lielumiem vektoriāls ir: spēks tilpums laiks temperatūra" at bounding box center [309, 148] width 338 height 181
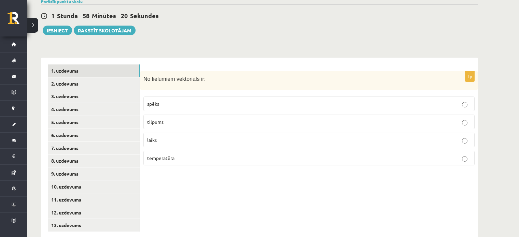
click at [206, 93] on fieldset "spēks tilpums laiks temperatūra" at bounding box center [309, 130] width 331 height 74
click at [208, 100] on p "spēks" at bounding box center [309, 103] width 324 height 7
click at [83, 78] on link "2. uzdevums" at bounding box center [94, 84] width 92 height 13
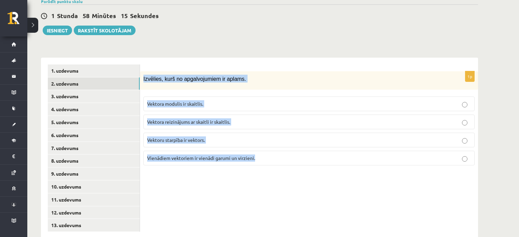
drag, startPoint x: 143, startPoint y: 64, endPoint x: 258, endPoint y: 150, distance: 143.6
click at [258, 150] on div "1p Izvēlies, kurš no apgalvojumiem ir aplams. Vektora modulis ir skaitlis. Vekt…" at bounding box center [309, 121] width 338 height 100
copy div "Izvēlies, kurš no apgalvojumiem ir aplams. Vektora modulis ir skaitlis. Vektora…"
click at [233, 199] on div "1p Izvēlies, kurš no apgalvojumiem ir aplams. Vektora modulis ir skaitlis. Vekt…" at bounding box center [309, 148] width 338 height 181
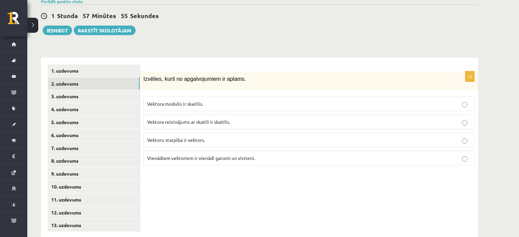
click at [203, 119] on p "Vektora reizinājums ar skaitli ir skaitlis." at bounding box center [309, 122] width 324 height 7
click at [75, 90] on link "3. uzdevums" at bounding box center [94, 96] width 92 height 13
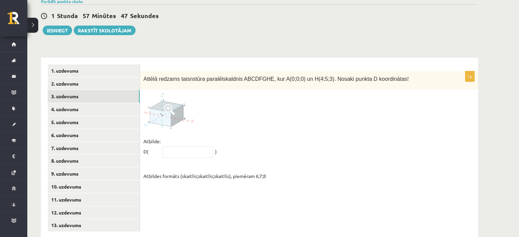
click at [468, 71] on p "1p" at bounding box center [470, 76] width 10 height 11
click at [444, 71] on div "Attēlā redzams taisnstūra paralēlskaldnis ABCDFGHE, kur A(0;0;0) un H(4;5;3). N…" at bounding box center [309, 80] width 338 height 19
click at [181, 147] on input "text" at bounding box center [187, 153] width 51 height 12
click at [236, 107] on div at bounding box center [309, 111] width 331 height 36
click at [171, 147] on input "text" at bounding box center [187, 153] width 51 height 12
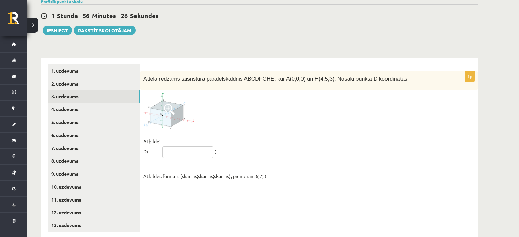
paste input "*****"
type input "*****"
click at [236, 136] on fieldset "Atbilde: D( ***** ) Atbildes formāts (skaitlis;skaitlis;skaitlis), piemēram 6;7…" at bounding box center [309, 158] width 331 height 45
click at [196, 147] on input "*****" at bounding box center [187, 153] width 51 height 12
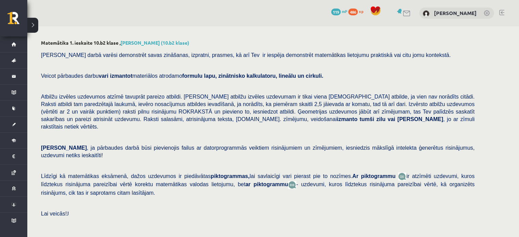
scroll to position [239, 0]
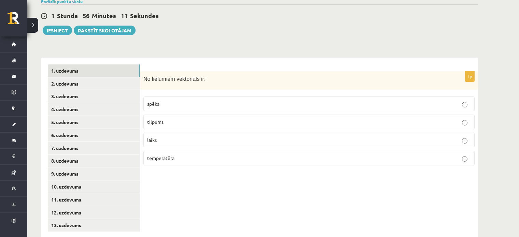
click at [261, 100] on p "spēks" at bounding box center [309, 103] width 324 height 7
click at [88, 78] on link "2. uzdevums" at bounding box center [94, 84] width 92 height 13
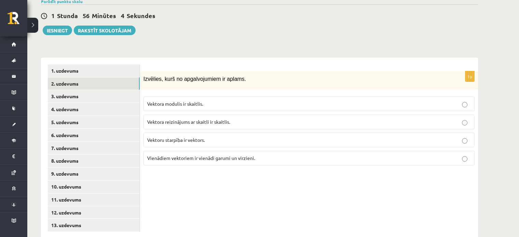
click at [90, 58] on div "1. uzdevums 2. uzdevums 3. uzdevums 4. uzdevums 5. uzdevums 6. uzdevums 7. uzde…" at bounding box center [90, 148] width 99 height 181
click at [97, 65] on link "1. uzdevums" at bounding box center [94, 71] width 92 height 13
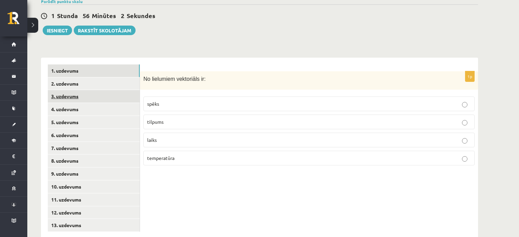
click at [96, 90] on link "3. uzdevums" at bounding box center [94, 96] width 92 height 13
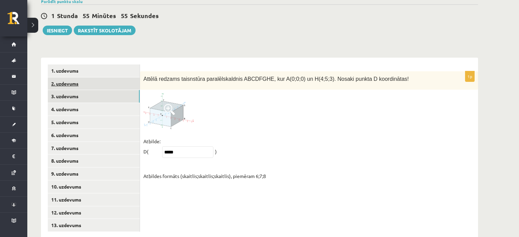
click at [72, 78] on link "2. uzdevums" at bounding box center [94, 84] width 92 height 13
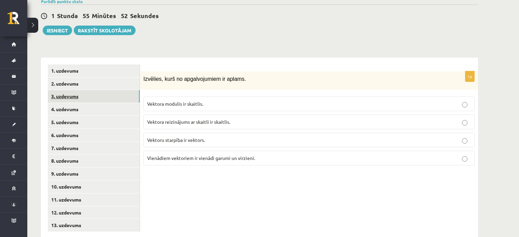
click at [91, 90] on link "3. uzdevums" at bounding box center [94, 96] width 92 height 13
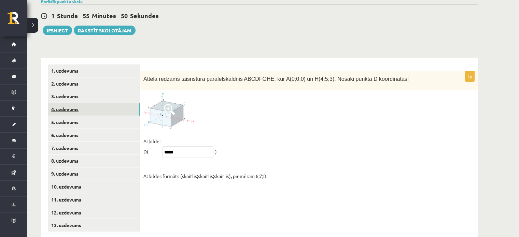
click at [93, 103] on link "4. uzdevums" at bounding box center [94, 109] width 92 height 13
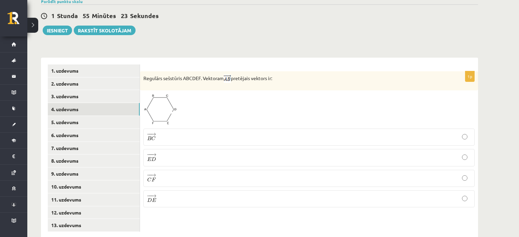
click at [237, 194] on p "− − → D E D E →" at bounding box center [309, 199] width 324 height 10
click at [113, 116] on link "5. uzdevums" at bounding box center [94, 122] width 92 height 13
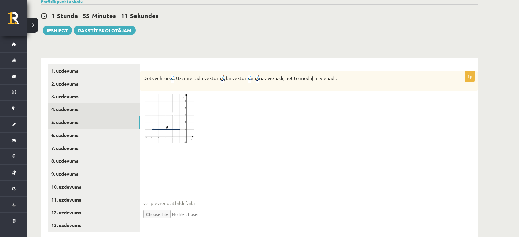
click at [69, 103] on link "4. uzdevums" at bounding box center [94, 109] width 92 height 13
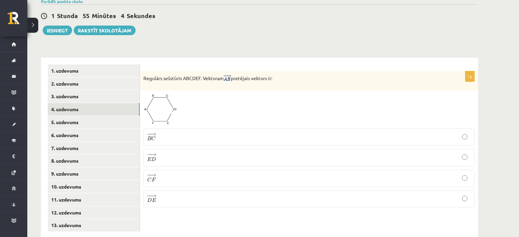
click at [193, 153] on p "− − → E D E D →" at bounding box center [309, 158] width 324 height 10
click at [92, 116] on link "5. uzdevums" at bounding box center [94, 122] width 92 height 13
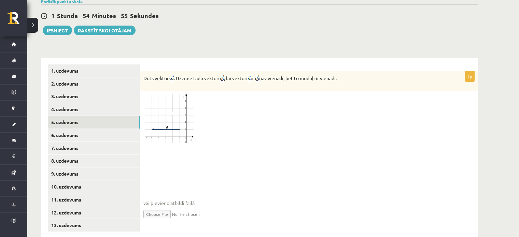
drag, startPoint x: 463, startPoint y: 61, endPoint x: 488, endPoint y: 63, distance: 25.0
click at [488, 63] on div "Matemātika 1. ieskaite 10.b2 klase , Rauls Rimkus (10.b2 klase) Pārbaudes darbā…" at bounding box center [259, 19] width 465 height 465
click at [468, 94] on div at bounding box center [309, 119] width 331 height 50
click at [118, 129] on link "6. uzdevums" at bounding box center [94, 135] width 92 height 13
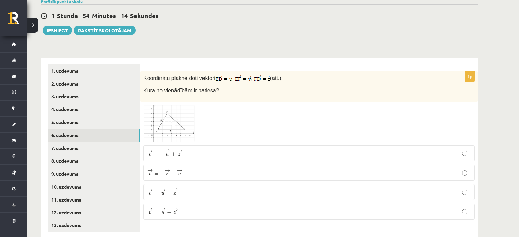
click at [206, 149] on p "→ v = − → u + → z v → = − u → + z →" at bounding box center [309, 153] width 324 height 9
click at [68, 142] on link "7. uzdevums" at bounding box center [94, 148] width 92 height 13
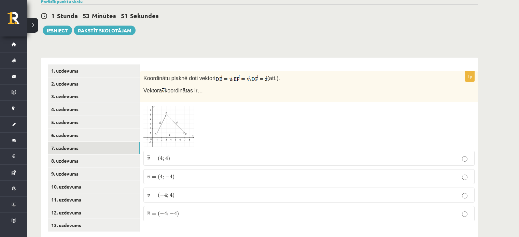
scroll to position [239, 0]
click at [187, 106] on img at bounding box center [169, 127] width 51 height 42
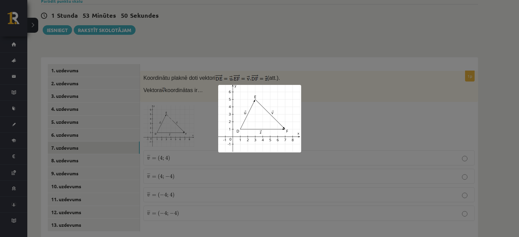
click at [227, 113] on img at bounding box center [259, 119] width 83 height 68
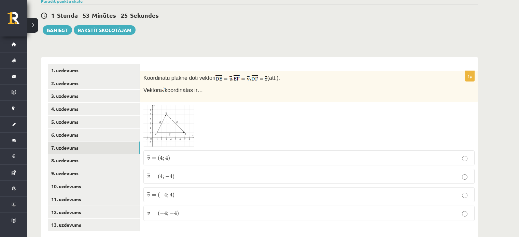
click at [185, 169] on label "¯ ¯ ¯ v = ( 4 ; − 4 ) v ¯ = ( 4 ; − 4 )" at bounding box center [309, 176] width 331 height 15
click at [105, 154] on link "8. uzdevums" at bounding box center [94, 160] width 92 height 13
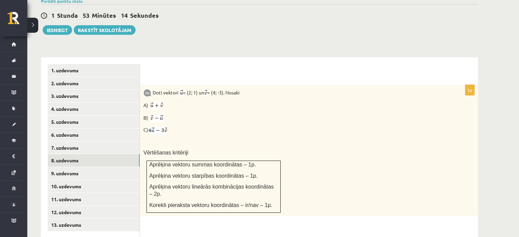
click at [157, 102] on img at bounding box center [156, 106] width 13 height 8
click at [505, 74] on div "Matemātika 1. ieskaite 10.b2 klase , Rauls Rimkus (10.b2 klase) Pārbaudes darbā…" at bounding box center [273, 56] width 492 height 538
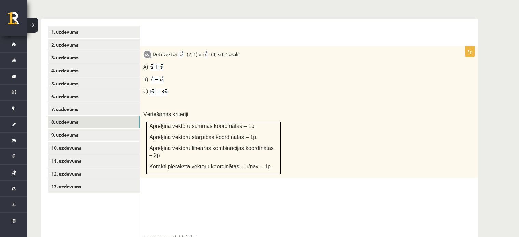
scroll to position [277, 0]
click at [90, 129] on link "9. uzdevums" at bounding box center [94, 135] width 92 height 13
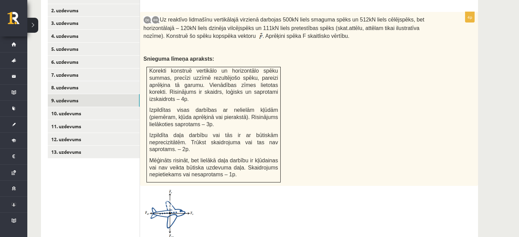
scroll to position [307, 0]
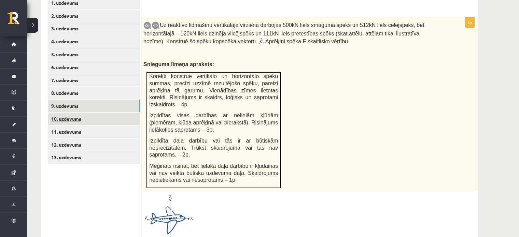
click at [76, 113] on link "10. uzdevums" at bounding box center [94, 119] width 92 height 13
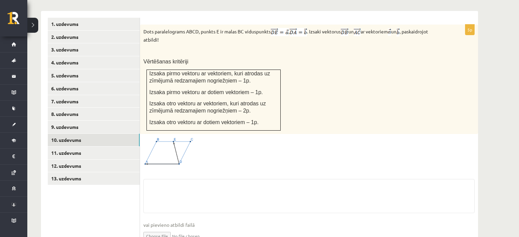
scroll to position [307, 0]
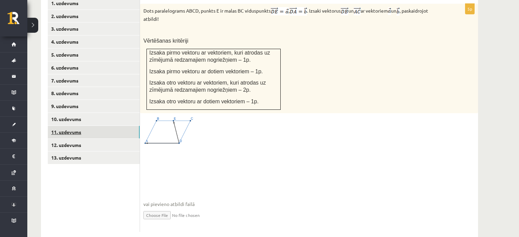
click at [117, 126] on link "11. uzdevums" at bounding box center [94, 132] width 92 height 13
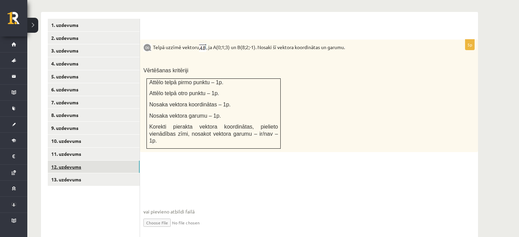
click at [112, 161] on link "12. uzdevums" at bounding box center [94, 167] width 92 height 13
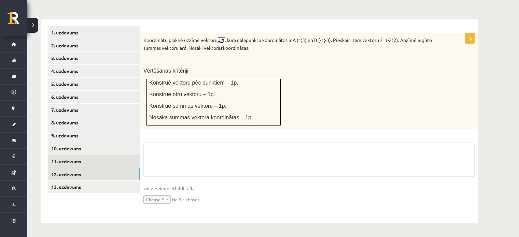
scroll to position [261, 0]
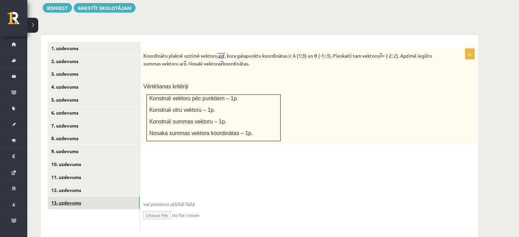
click at [118, 197] on link "13. uzdevums" at bounding box center [94, 203] width 92 height 13
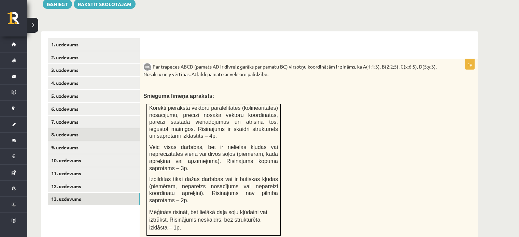
scroll to position [271, 0]
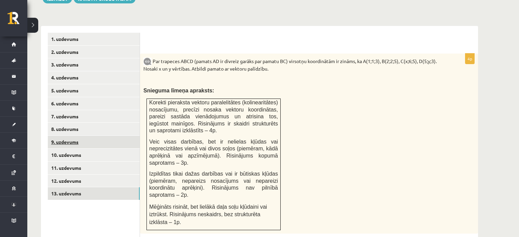
click at [73, 136] on link "9. uzdevums" at bounding box center [94, 142] width 92 height 13
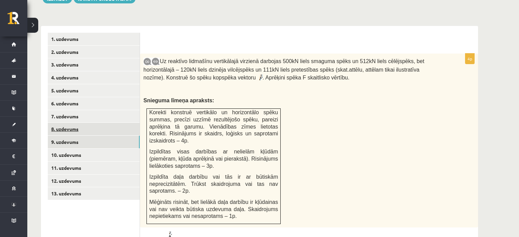
click at [81, 123] on link "8. uzdevums" at bounding box center [94, 129] width 92 height 13
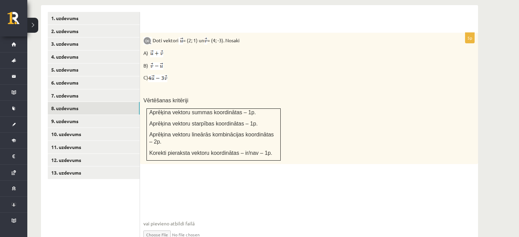
scroll to position [293, 0]
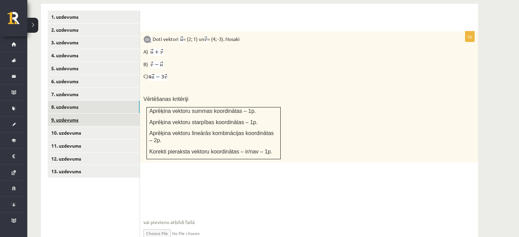
click at [126, 114] on link "9. uzdevums" at bounding box center [94, 120] width 92 height 13
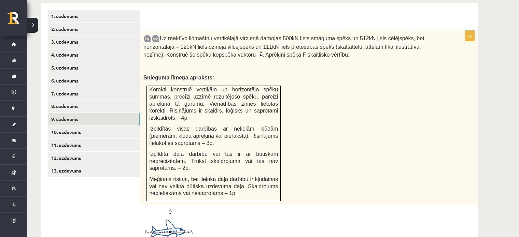
scroll to position [307, 0]
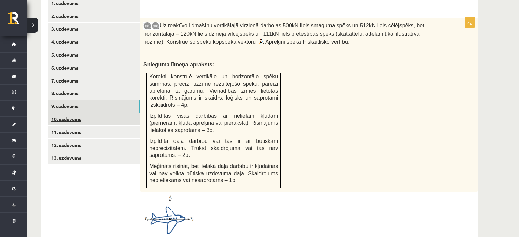
click at [103, 113] on link "10. uzdevums" at bounding box center [94, 119] width 92 height 13
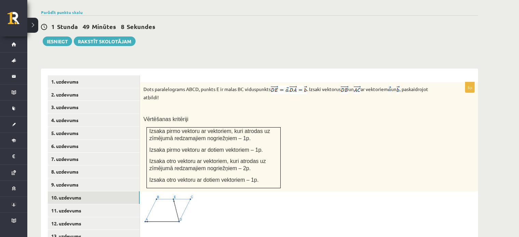
scroll to position [257, 0]
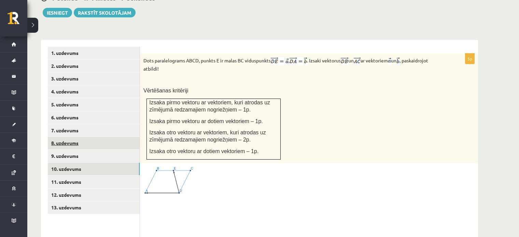
click at [101, 137] on link "8. uzdevums" at bounding box center [94, 143] width 92 height 13
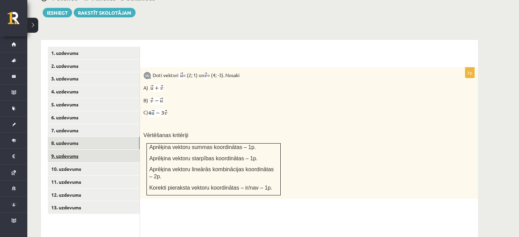
click at [71, 150] on link "9. uzdevums" at bounding box center [94, 156] width 92 height 13
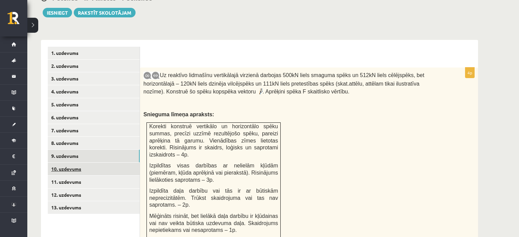
click at [69, 163] on link "10. uzdevums" at bounding box center [94, 169] width 92 height 13
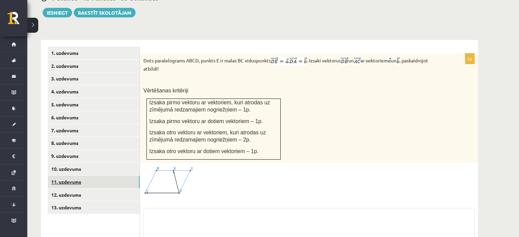
click at [83, 176] on link "11. uzdevums" at bounding box center [94, 182] width 92 height 13
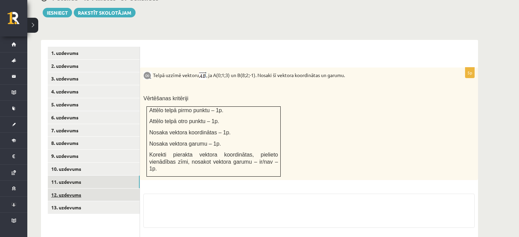
click at [96, 189] on link "12. uzdevums" at bounding box center [94, 195] width 92 height 13
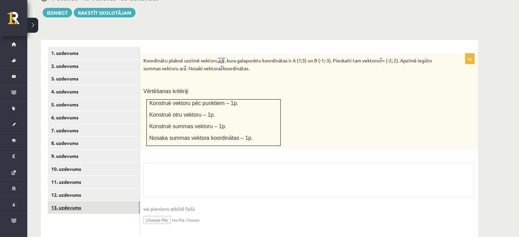
click at [102, 202] on link "13. uzdevums" at bounding box center [94, 208] width 92 height 13
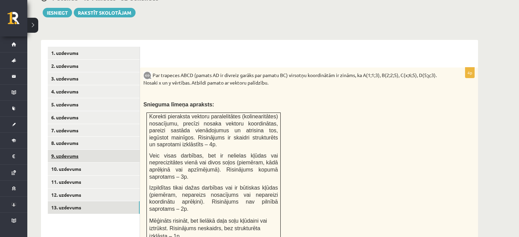
click at [99, 150] on link "9. uzdevums" at bounding box center [94, 156] width 92 height 13
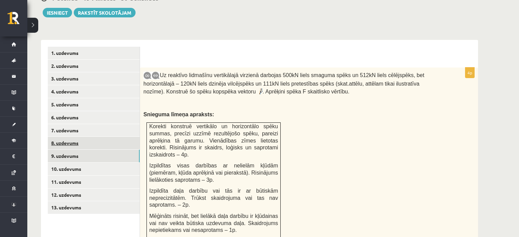
click at [108, 137] on link "8. uzdevums" at bounding box center [94, 143] width 92 height 13
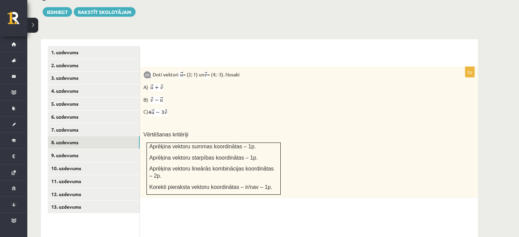
scroll to position [258, 0]
drag, startPoint x: 90, startPoint y: 156, endPoint x: 399, endPoint y: 79, distance: 318.6
click at [399, 79] on div "Doti vektori = (2; 1) un = (4; -3). Nosaki A) B) C) Vērtēšanas kritēriji Aprēķi…" at bounding box center [309, 132] width 338 height 132
click at [328, 108] on p "C)" at bounding box center [292, 112] width 297 height 8
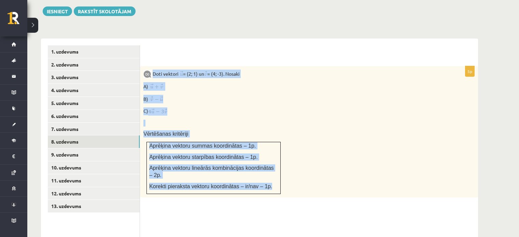
drag, startPoint x: 153, startPoint y: 58, endPoint x: 278, endPoint y: 158, distance: 160.4
click at [278, 158] on div "Doti vektori = (2; 1) un = (4; -3). Nosaki A) B) C) Vērtēšanas kritēriji Aprēķi…" at bounding box center [309, 132] width 338 height 132
click at [457, 148] on div "Doti vektori = (2; 1) un = (4; -3). Nosaki A) B) C) Vērtēšanas kritēriji Aprēķi…" at bounding box center [309, 132] width 338 height 132
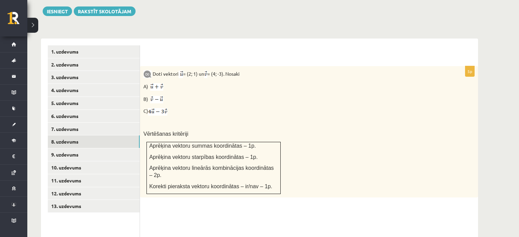
click at [491, 101] on div "Matemātika 1. ieskaite 10.b2 klase , Rauls Rimkus (10.b2 klase) Pārbaudes darbā…" at bounding box center [259, 37] width 465 height 538
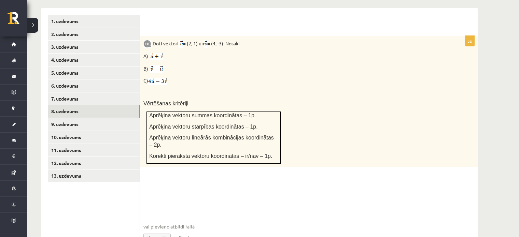
scroll to position [303, 0]
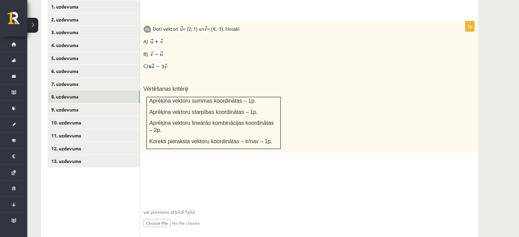
click at [160, 216] on input "file" at bounding box center [309, 223] width 331 height 14
type input "**********"
click at [161, 230] on link "Iesniegtā atbilde" at bounding box center [162, 233] width 37 height 7
click at [85, 104] on link "9. uzdevums" at bounding box center [94, 110] width 92 height 13
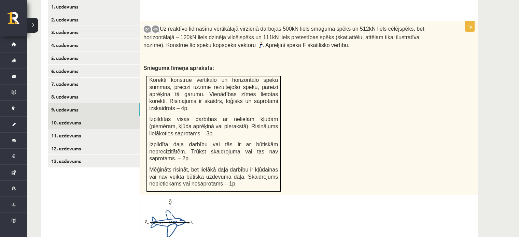
click at [109, 117] on link "10. uzdevums" at bounding box center [94, 123] width 92 height 13
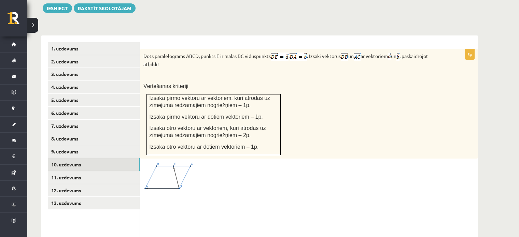
scroll to position [264, 0]
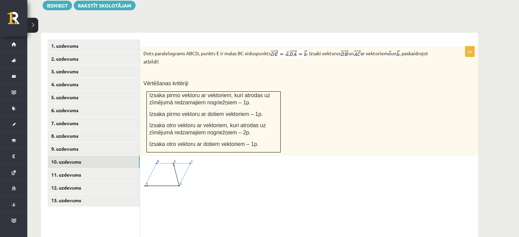
click at [406, 160] on div at bounding box center [309, 174] width 331 height 28
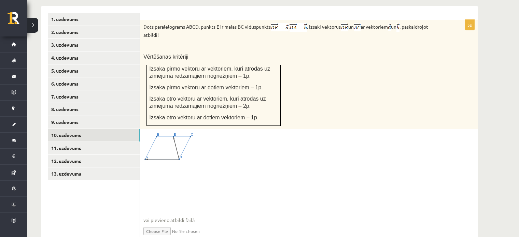
scroll to position [301, 0]
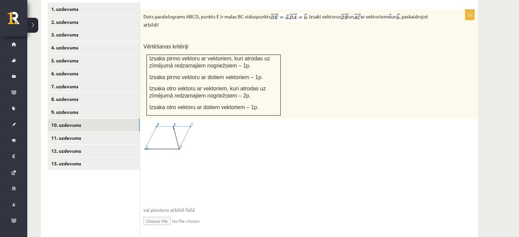
click at [159, 214] on input "file" at bounding box center [309, 221] width 331 height 14
type input "**********"
click at [151, 228] on link "Iesniegtā atbilde" at bounding box center [162, 231] width 37 height 7
click at [79, 132] on link "11. uzdevums" at bounding box center [94, 138] width 92 height 13
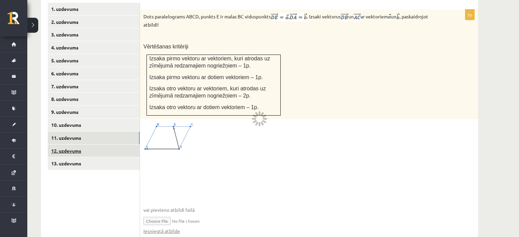
scroll to position [285, 0]
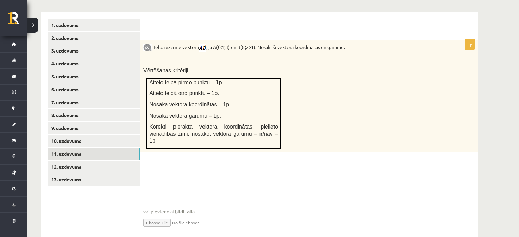
click at [159, 216] on input "file" at bounding box center [309, 223] width 331 height 14
type input "**********"
click at [92, 161] on link "12. uzdevums" at bounding box center [94, 167] width 92 height 13
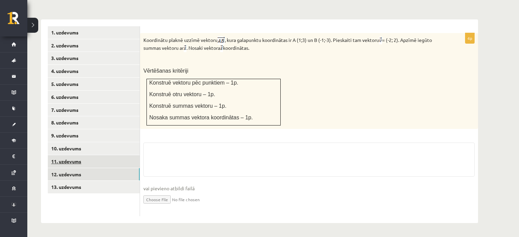
scroll to position [261, 0]
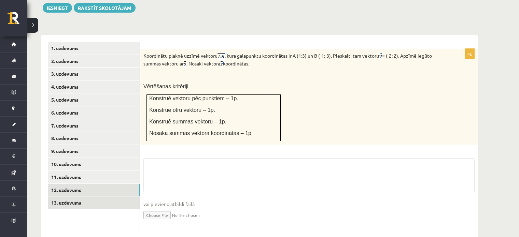
click at [102, 197] on link "13. uzdevums" at bounding box center [94, 203] width 92 height 13
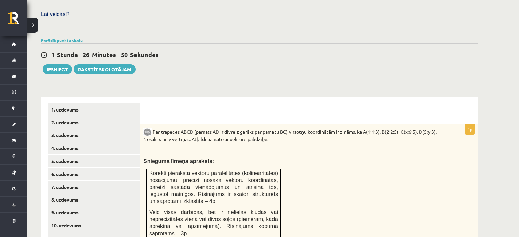
scroll to position [192, 0]
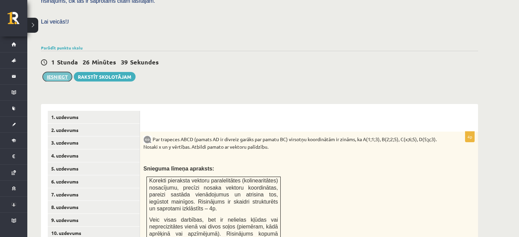
click at [62, 72] on button "Iesniegt" at bounding box center [57, 77] width 29 height 10
click at [115, 163] on link "5. uzdevums" at bounding box center [94, 169] width 92 height 13
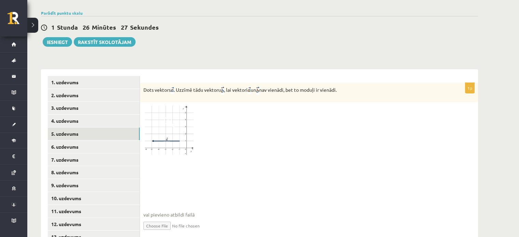
scroll to position [228, 0]
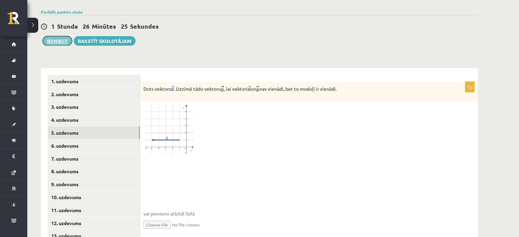
click at [60, 36] on button "Iesniegt" at bounding box center [57, 41] width 29 height 10
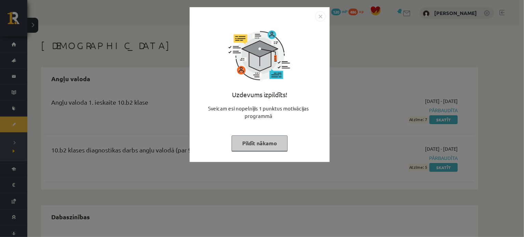
click at [323, 17] on img "Close" at bounding box center [320, 16] width 10 height 10
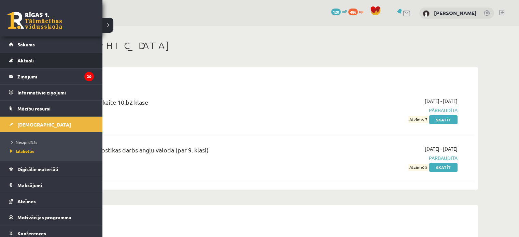
click at [61, 62] on link "Aktuāli" at bounding box center [51, 61] width 85 height 16
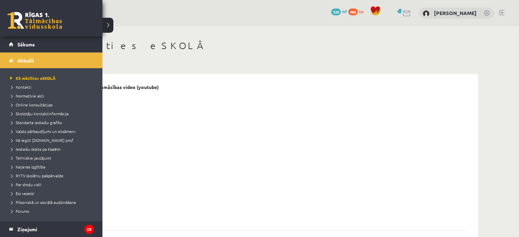
click at [44, 74] on li "Kā mācīties eSKOLĀ" at bounding box center [52, 78] width 87 height 9
click at [9, 77] on span "Kā mācīties eSKOLĀ" at bounding box center [32, 78] width 47 height 5
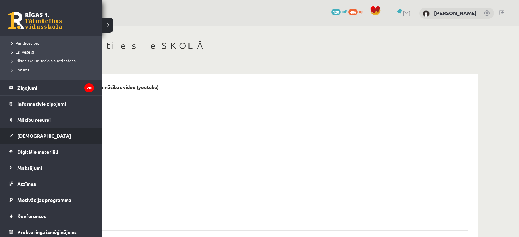
click at [53, 139] on link "[DEMOGRAPHIC_DATA]" at bounding box center [51, 136] width 85 height 16
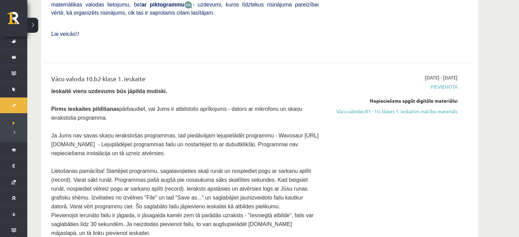
scroll to position [283, 0]
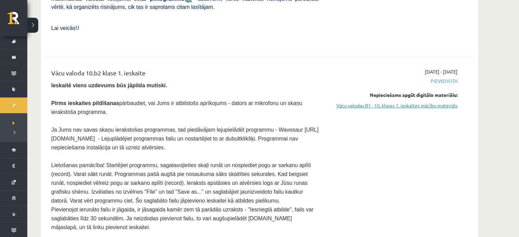
click at [431, 102] on link "Vācu valodas B1 - 10. klases 1. ieskaites mācību materiāls" at bounding box center [393, 105] width 129 height 7
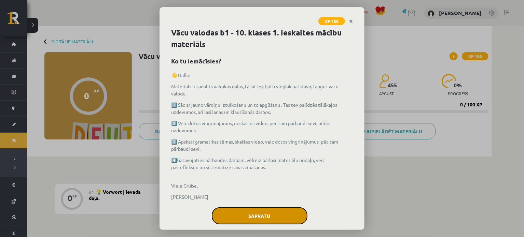
click at [278, 213] on button "Sapratu" at bounding box center [260, 216] width 96 height 17
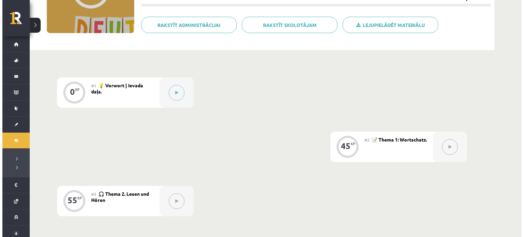
scroll to position [106, 0]
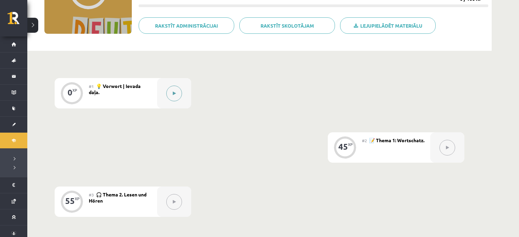
click at [161, 95] on div at bounding box center [174, 93] width 34 height 30
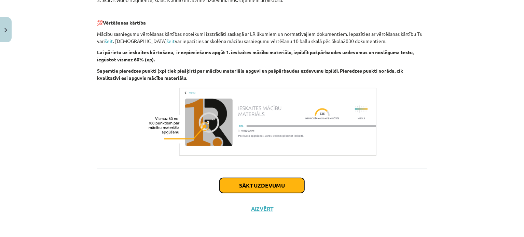
click at [280, 185] on button "Sākt uzdevumu" at bounding box center [262, 185] width 85 height 15
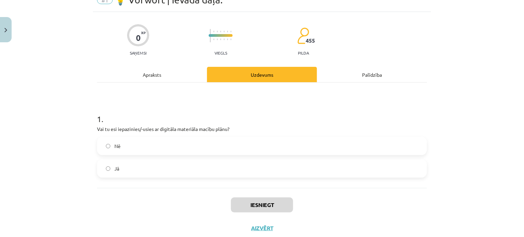
scroll to position [17, 0]
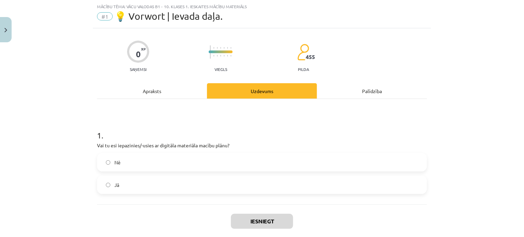
click at [257, 184] on label "Jā" at bounding box center [262, 185] width 329 height 17
click at [270, 218] on button "Iesniegt" at bounding box center [262, 221] width 62 height 15
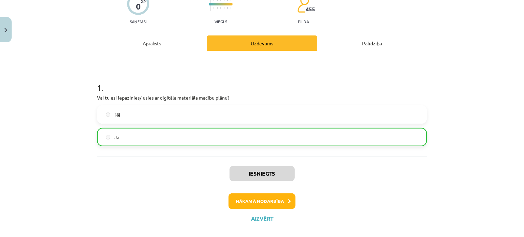
scroll to position [74, 0]
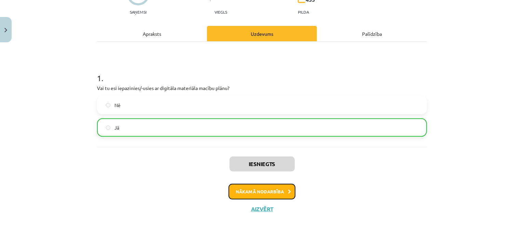
click at [267, 196] on button "Nākamā nodarbība" at bounding box center [262, 192] width 67 height 16
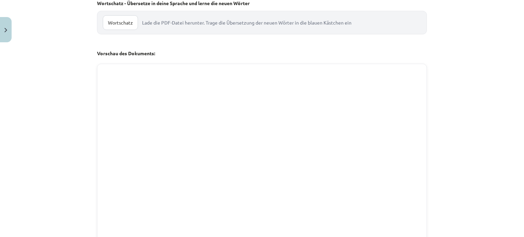
scroll to position [259, 0]
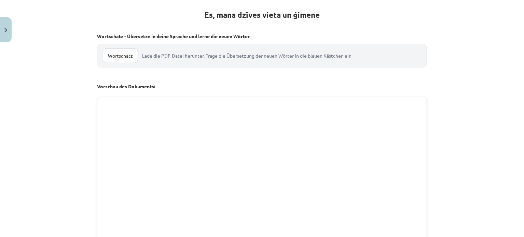
click at [119, 57] on link "Wortschatz" at bounding box center [120, 56] width 35 height 15
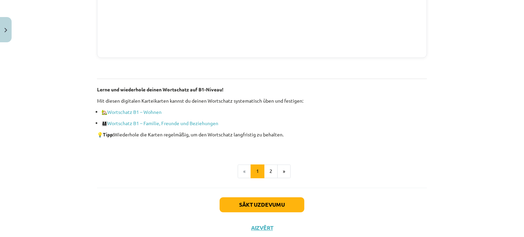
scroll to position [500, 0]
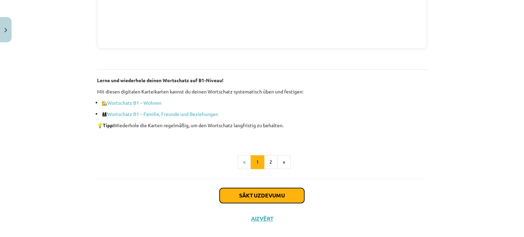
click at [275, 195] on button "Sākt uzdevumu" at bounding box center [262, 196] width 85 height 15
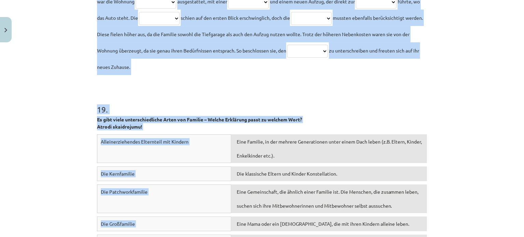
scroll to position [2410, 0]
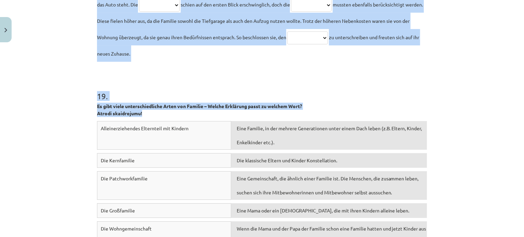
drag, startPoint x: 97, startPoint y: 8, endPoint x: 75, endPoint y: 131, distance: 125.2
click at [86, 137] on div "Mācību tēma: Vācu valodas b1 - 10. klases 1. ieskaites mācību materiāls #2 📝 Th…" at bounding box center [262, 118] width 524 height 237
drag, startPoint x: 72, startPoint y: 130, endPoint x: 76, endPoint y: 129, distance: 3.9
click at [72, 130] on div "Mācību tēma: Vācu valodas b1 - 10. klases 1. ieskaites mācību materiāls #2 📝 Th…" at bounding box center [262, 118] width 524 height 237
click at [52, 114] on div "Mācību tēma: Vācu valodas b1 - 10. klases 1. ieskaites mācību materiāls #2 📝 Th…" at bounding box center [262, 118] width 524 height 237
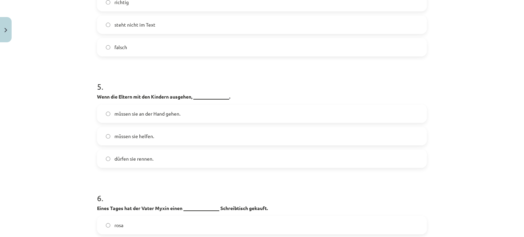
scroll to position [769, 0]
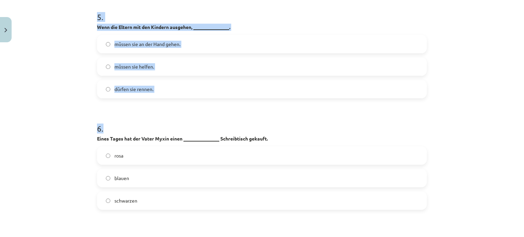
drag, startPoint x: 96, startPoint y: 35, endPoint x: 363, endPoint y: 103, distance: 274.9
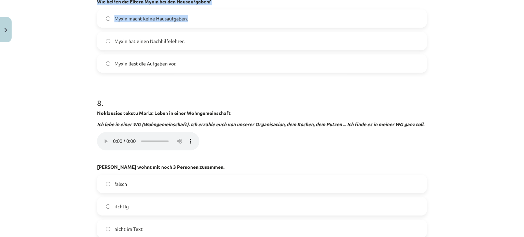
scroll to position [1003, 0]
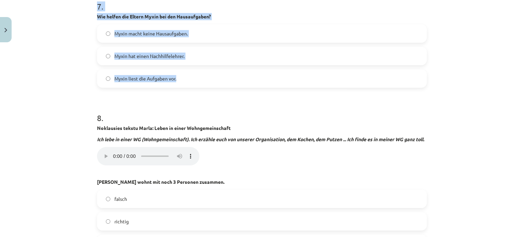
drag, startPoint x: 94, startPoint y: 33, endPoint x: 256, endPoint y: 73, distance: 166.8
copy form "4 . Lore ips Dolo “Sitame Consec, adipisc Elitse” doe tempo inc Utlabor etdo ma…"
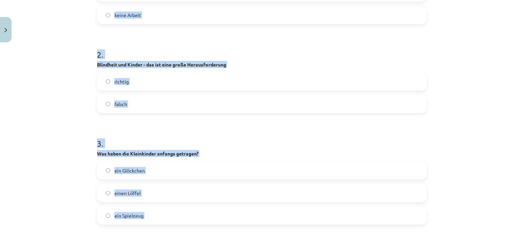
scroll to position [385, 0]
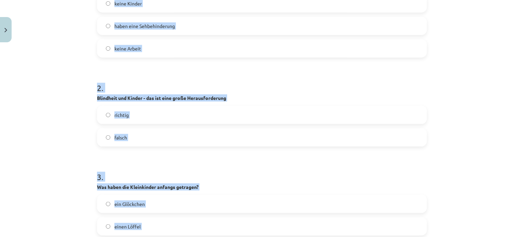
click at [78, 59] on div "Mācību tēma: Vācu valodas b1 - 10. klases 1. ieskaites mācību materiāls #2 📝 Th…" at bounding box center [262, 118] width 524 height 237
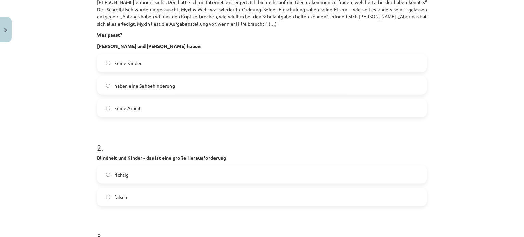
scroll to position [342, 0]
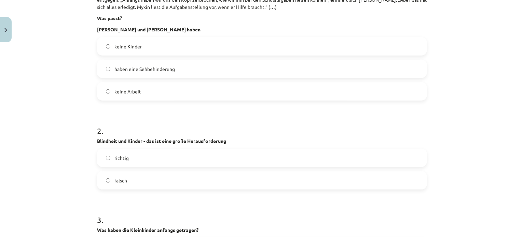
click at [229, 64] on label "haben eine Sehbehinderung" at bounding box center [262, 68] width 329 height 17
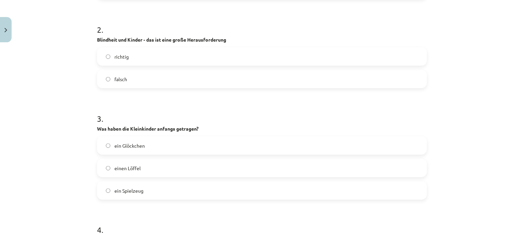
scroll to position [457, 0]
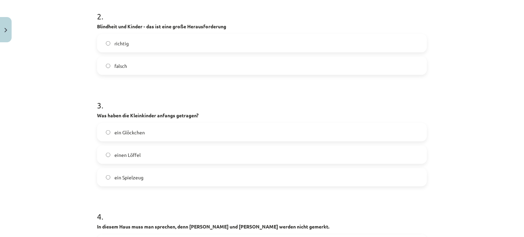
click at [127, 35] on label "richtig" at bounding box center [262, 43] width 329 height 17
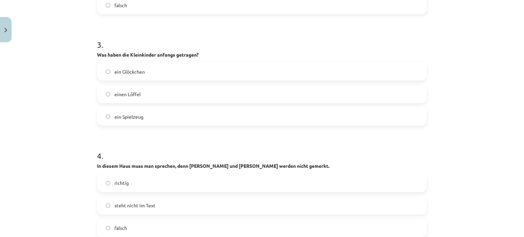
scroll to position [528, 0]
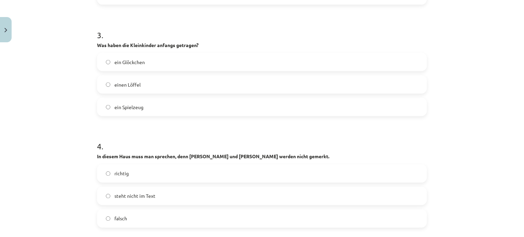
click at [131, 59] on span "ein Glöckchen" at bounding box center [129, 62] width 30 height 7
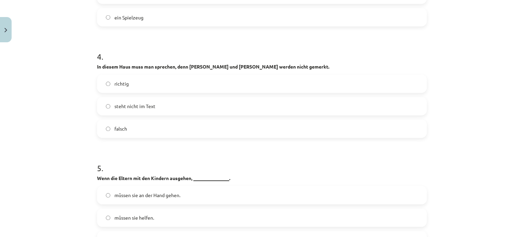
scroll to position [627, 0]
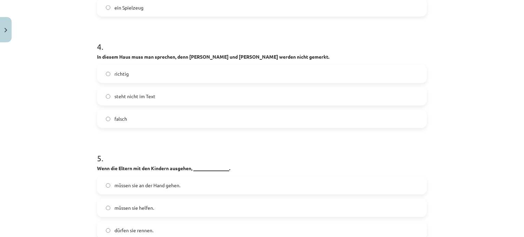
click at [148, 69] on label "richtig" at bounding box center [262, 74] width 329 height 17
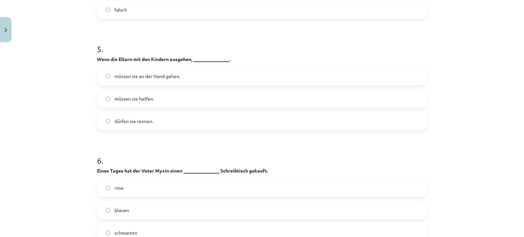
scroll to position [731, 0]
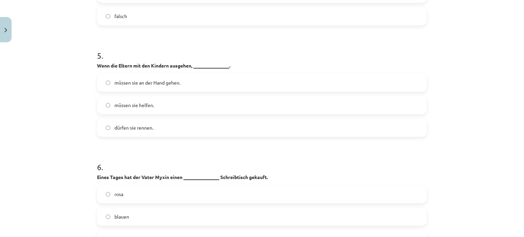
click at [126, 73] on div "müssen sie an der Hand gehen." at bounding box center [262, 82] width 330 height 18
click at [132, 79] on span "müssen sie an der Hand gehen." at bounding box center [147, 82] width 66 height 7
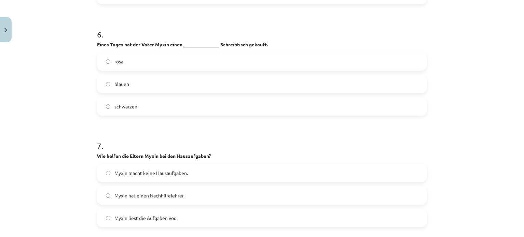
scroll to position [867, 0]
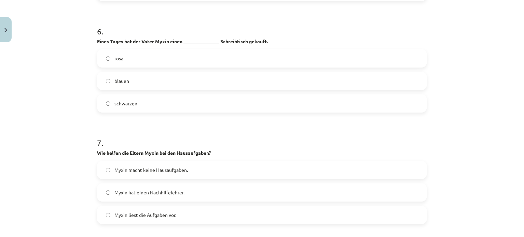
click at [136, 53] on label "rosa" at bounding box center [262, 58] width 329 height 17
click at [158, 207] on label "Myxin liest die Aufgaben vor." at bounding box center [262, 215] width 329 height 17
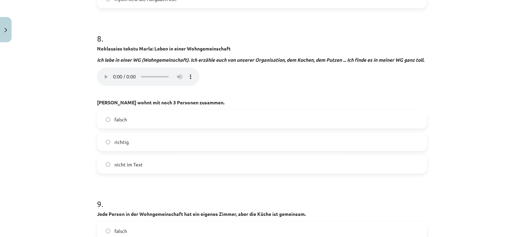
scroll to position [1086, 0]
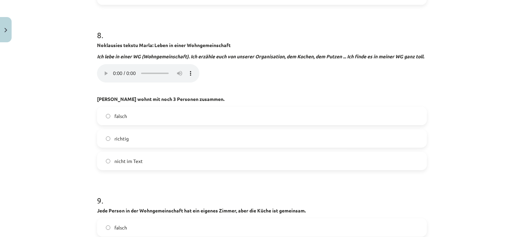
click at [79, 96] on div "Mācību tēma: Vācu valodas b1 - 10. klases 1. ieskaites mācību materiāls #2 📝 Th…" at bounding box center [262, 118] width 524 height 237
click at [65, 108] on div "Mācību tēma: Vācu valodas b1 - 10. klases 1. ieskaites mācību materiāls #2 📝 Th…" at bounding box center [262, 118] width 524 height 237
click at [139, 135] on label "richtig" at bounding box center [262, 138] width 329 height 17
click at [147, 164] on label "nicht im Text" at bounding box center [262, 161] width 329 height 17
click at [226, 118] on label "falsch" at bounding box center [262, 116] width 329 height 17
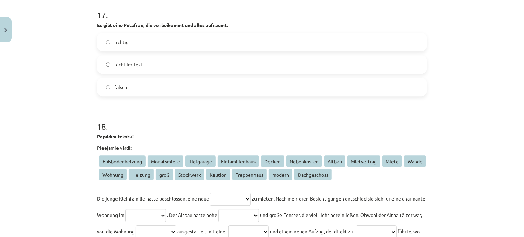
scroll to position [2145, 0]
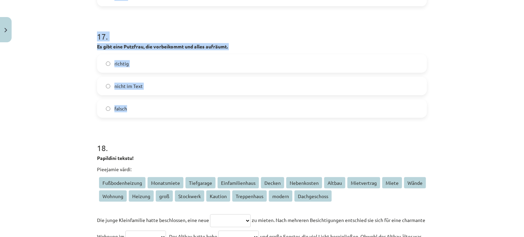
drag, startPoint x: 94, startPoint y: 34, endPoint x: 161, endPoint y: 105, distance: 97.7
copy form "9 . Jede Person in der Wohngemeinschaft hat ein eigenes Zimmer, aber die Küche …"
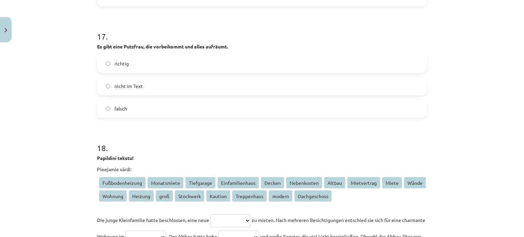
click at [503, 150] on div "Mācību tēma: Vācu valodas b1 - 10. klases 1. ieskaites mācību materiāls #2 📝 Th…" at bounding box center [262, 118] width 524 height 237
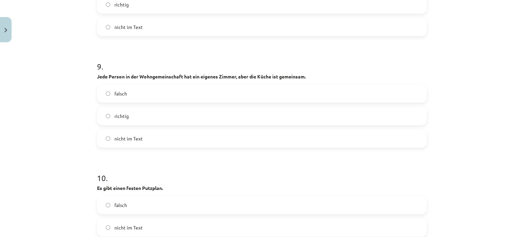
scroll to position [1264, 0]
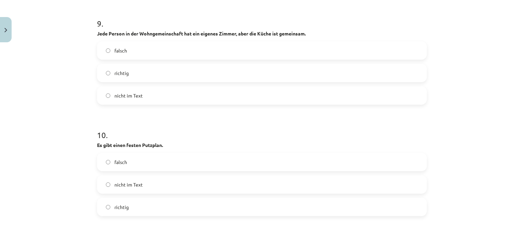
click at [237, 69] on label "richtig" at bounding box center [262, 73] width 329 height 17
click at [161, 162] on label "falsch" at bounding box center [262, 162] width 329 height 17
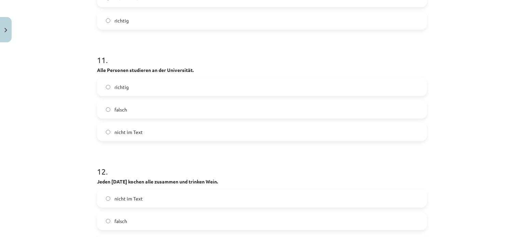
scroll to position [1494, 0]
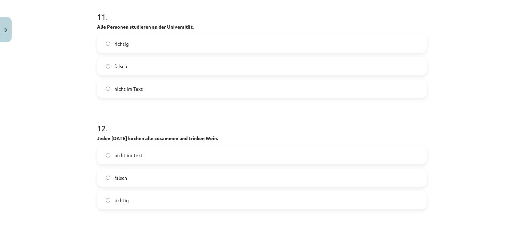
click at [136, 47] on label "richtig" at bounding box center [262, 43] width 329 height 17
click at [142, 171] on label "falsch" at bounding box center [262, 177] width 329 height 17
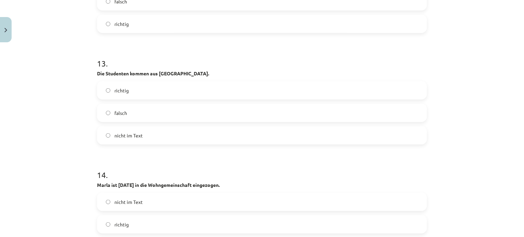
scroll to position [1691, 0]
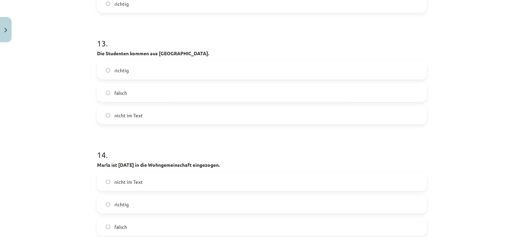
click at [236, 100] on label "falsch" at bounding box center [262, 92] width 329 height 17
click at [187, 3] on label "richtig" at bounding box center [262, 3] width 329 height 17
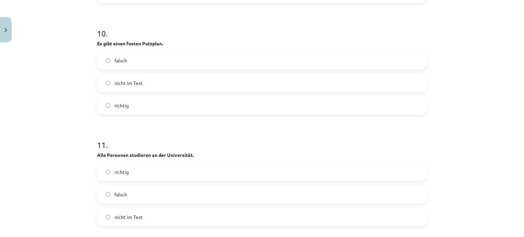
scroll to position [1399, 0]
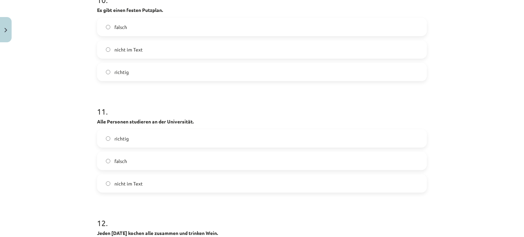
click at [224, 74] on label "richtig" at bounding box center [262, 72] width 329 height 17
click at [160, 155] on label "falsch" at bounding box center [262, 161] width 329 height 17
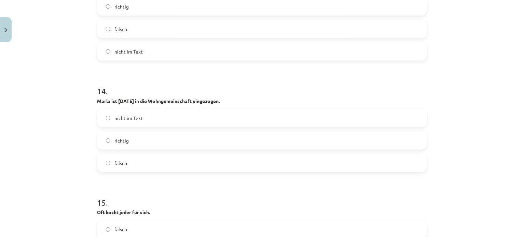
scroll to position [1768, 0]
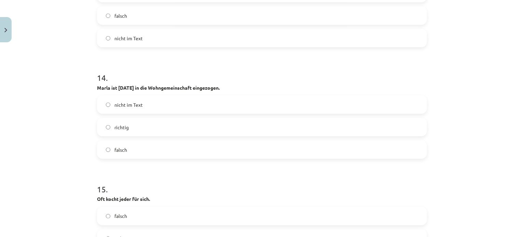
click at [144, 121] on label "richtig" at bounding box center [262, 127] width 329 height 17
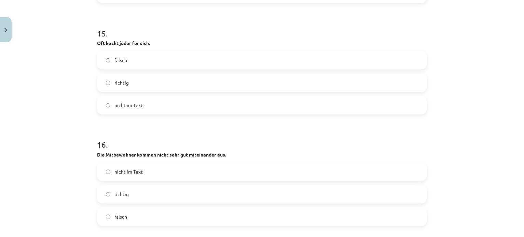
scroll to position [1931, 0]
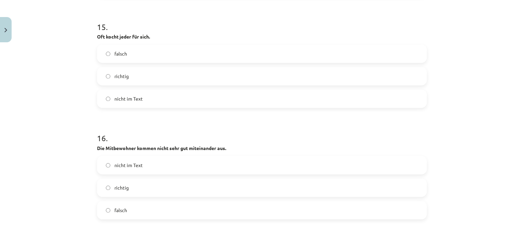
click at [258, 79] on label "richtig" at bounding box center [262, 76] width 329 height 17
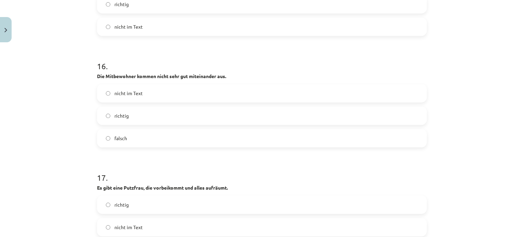
scroll to position [2046, 0]
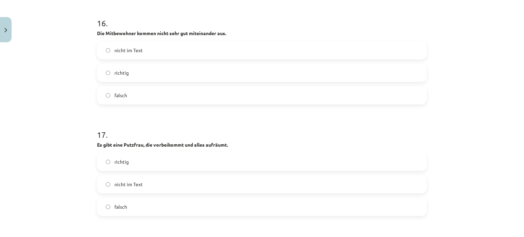
click at [159, 89] on label "falsch" at bounding box center [262, 95] width 329 height 17
click at [166, 210] on label "falsch" at bounding box center [262, 207] width 329 height 17
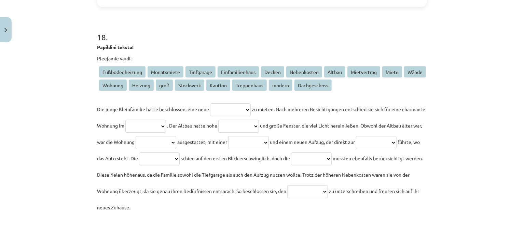
scroll to position [2262, 0]
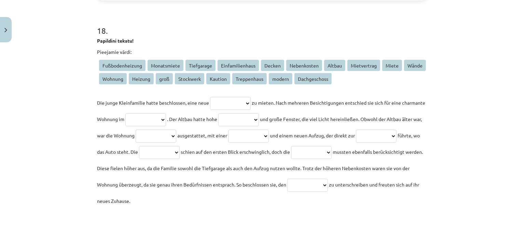
drag, startPoint x: 88, startPoint y: 98, endPoint x: 298, endPoint y: 209, distance: 237.2
click at [298, 209] on div "Mācību tēma: Vācu valodas b1 - 10. klases 1. ieskaites mācību materiāls #2 📝 Th…" at bounding box center [262, 118] width 524 height 237
copy p "**********"
click at [60, 106] on div "Mācību tēma: Vācu valodas b1 - 10. klases 1. ieskaites mācību materiāls #2 📝 Th…" at bounding box center [262, 118] width 524 height 237
click at [244, 107] on select "**********" at bounding box center [230, 103] width 41 height 13
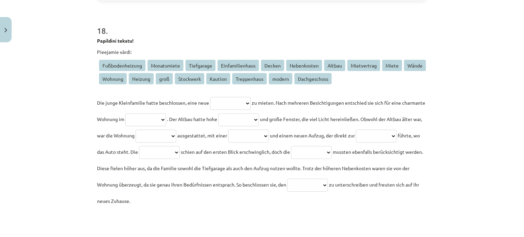
select select "*******"
click at [210, 97] on select "**********" at bounding box center [230, 103] width 41 height 13
click at [259, 118] on select "**********" at bounding box center [238, 119] width 41 height 13
select select "******"
click at [256, 113] on select "**********" at bounding box center [238, 119] width 41 height 13
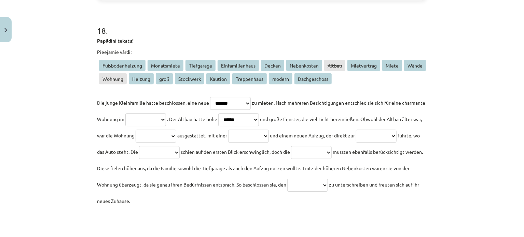
click at [166, 115] on select "**********" at bounding box center [145, 119] width 41 height 13
select select "******"
click at [148, 113] on select "**********" at bounding box center [145, 119] width 41 height 13
click at [259, 116] on select "**********" at bounding box center [238, 119] width 41 height 13
select select "******"
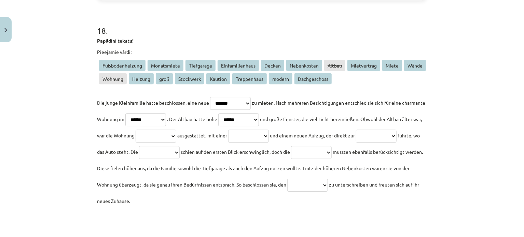
click at [256, 113] on select "**********" at bounding box center [238, 119] width 41 height 13
click at [176, 135] on select "**********" at bounding box center [156, 136] width 41 height 13
click at [176, 130] on select "**********" at bounding box center [156, 136] width 41 height 13
click at [176, 138] on select "**********" at bounding box center [156, 136] width 41 height 13
click at [86, 53] on div "Mācību tēma: Vācu valodas b1 - 10. klases 1. ieskaites mācību materiāls #2 📝 Th…" at bounding box center [262, 118] width 524 height 237
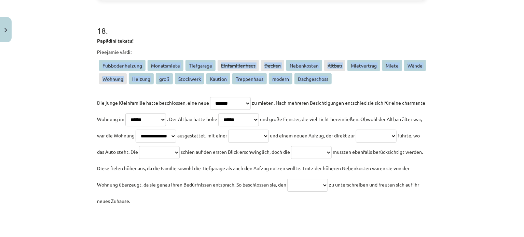
drag, startPoint x: 97, startPoint y: 65, endPoint x: 333, endPoint y: 79, distance: 235.8
click at [332, 79] on p "Fußbodenheizung Monatsmiete Tiefgarage Einfamilienhaus Decken Nebenkosten Altba…" at bounding box center [262, 73] width 330 height 27
copy p "Fußbodenheizung Monatsmiete Tiefgarage Einfamilienhaus Decken Nebenkosten Altba…"
click at [176, 136] on select "**********" at bounding box center [156, 136] width 41 height 13
select select "******"
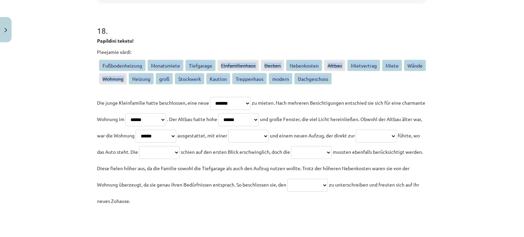
click at [176, 130] on select "**********" at bounding box center [156, 136] width 41 height 13
click at [52, 75] on div "Mācību tēma: Vācu valodas b1 - 10. klases 1. ieskaites mācību materiāls #2 📝 Th…" at bounding box center [262, 118] width 524 height 237
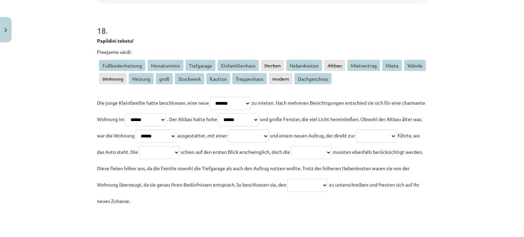
click at [269, 137] on select "**********" at bounding box center [248, 136] width 41 height 13
select select "*******"
click at [269, 130] on select "**********" at bounding box center [248, 136] width 41 height 13
click at [356, 143] on select "**********" at bounding box center [376, 136] width 41 height 13
select select "**********"
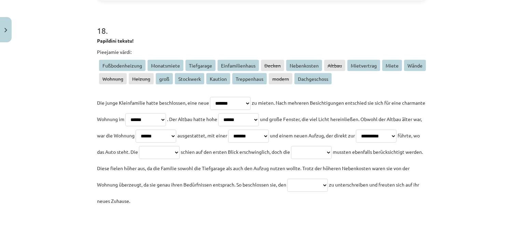
click at [356, 143] on select "**********" at bounding box center [376, 136] width 41 height 13
click at [180, 151] on select "**********" at bounding box center [159, 152] width 41 height 13
select select "*****"
click at [180, 146] on select "**********" at bounding box center [159, 152] width 41 height 13
click at [291, 159] on select "**********" at bounding box center [311, 152] width 41 height 13
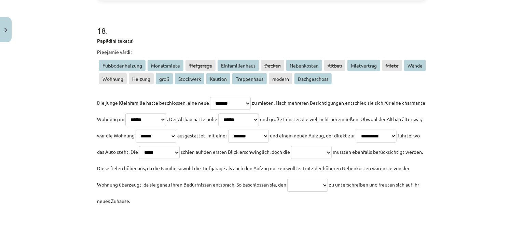
select select "**********"
click at [291, 159] on select "**********" at bounding box center [311, 152] width 41 height 13
click at [287, 192] on select "**********" at bounding box center [307, 185] width 41 height 13
select select "**********"
click at [287, 192] on select "**********" at bounding box center [307, 185] width 41 height 13
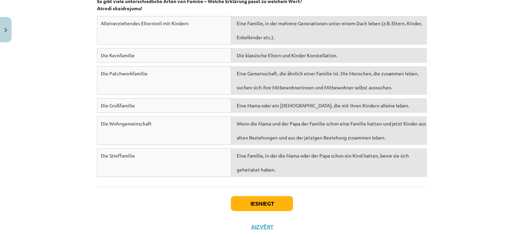
scroll to position [2518, 0]
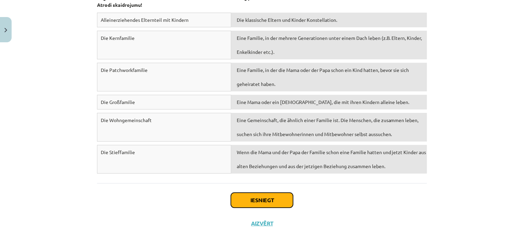
click at [276, 197] on button "Iesniegt" at bounding box center [262, 200] width 62 height 15
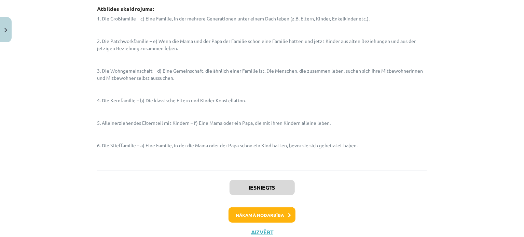
scroll to position [2817, 0]
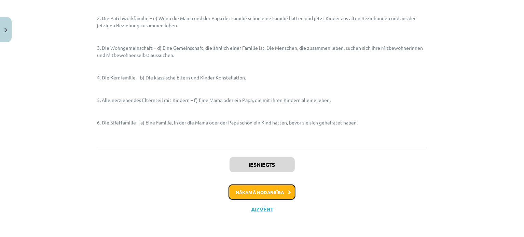
click at [276, 195] on button "Nākamā nodarbība" at bounding box center [262, 193] width 67 height 16
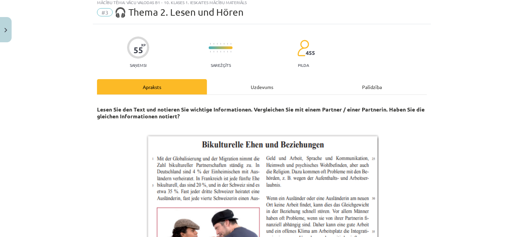
scroll to position [17, 0]
